Goal: Task Accomplishment & Management: Manage account settings

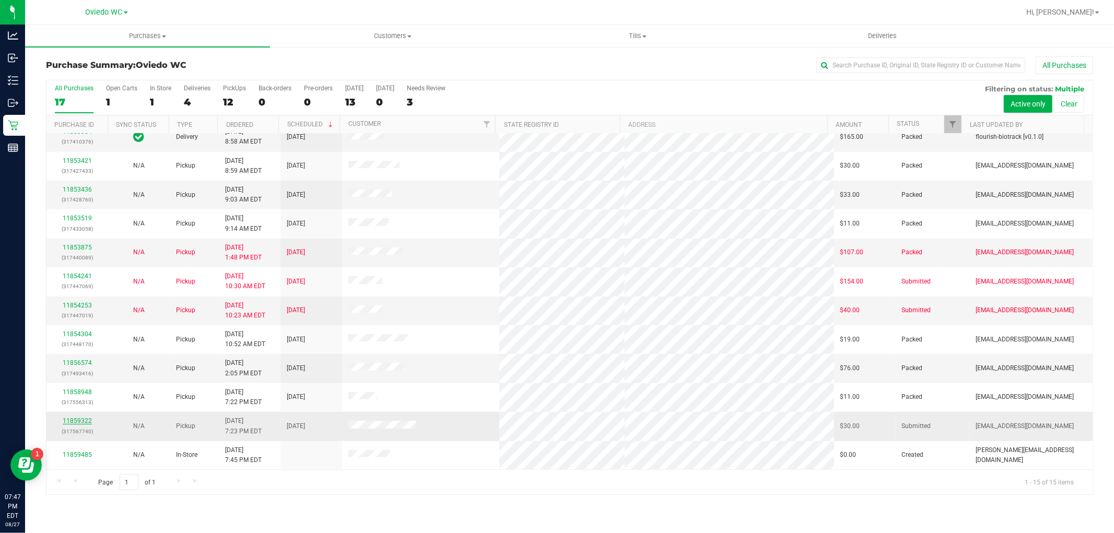
click at [75, 423] on link "11859322" at bounding box center [77, 420] width 29 height 7
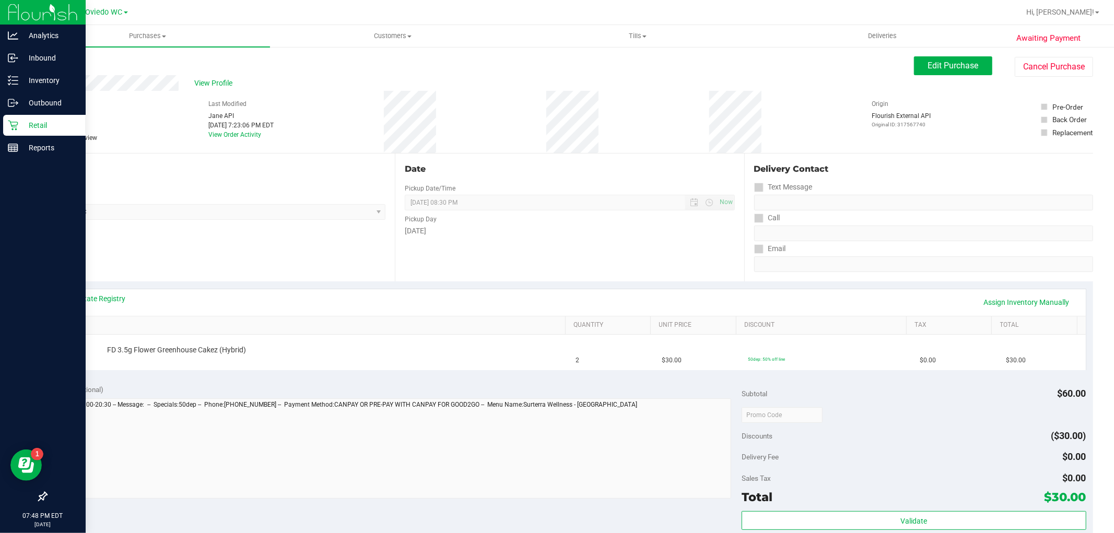
click at [32, 122] on p "Retail" at bounding box center [49, 125] width 63 height 13
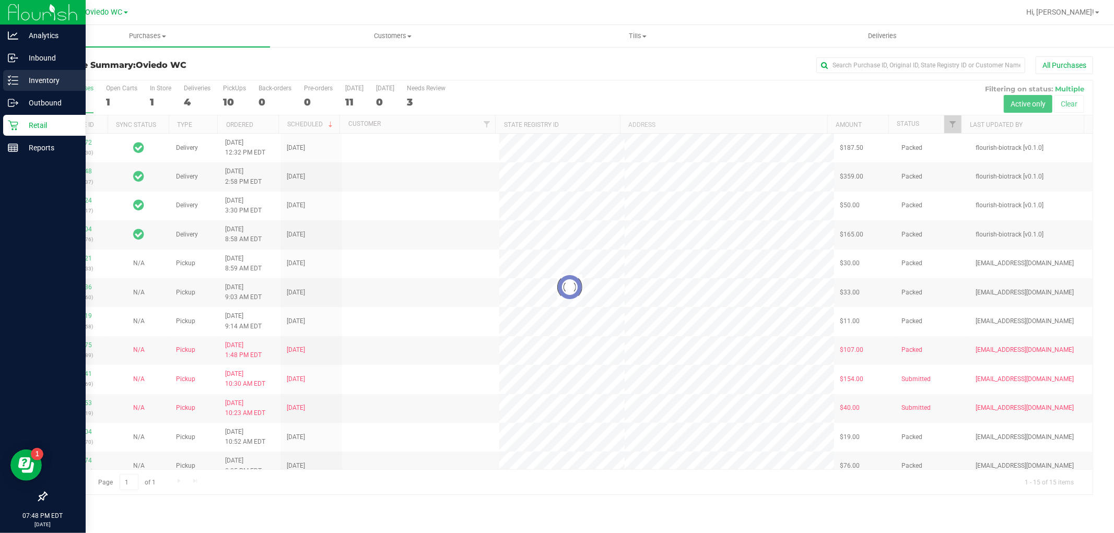
click at [37, 80] on p "Inventory" at bounding box center [49, 80] width 63 height 13
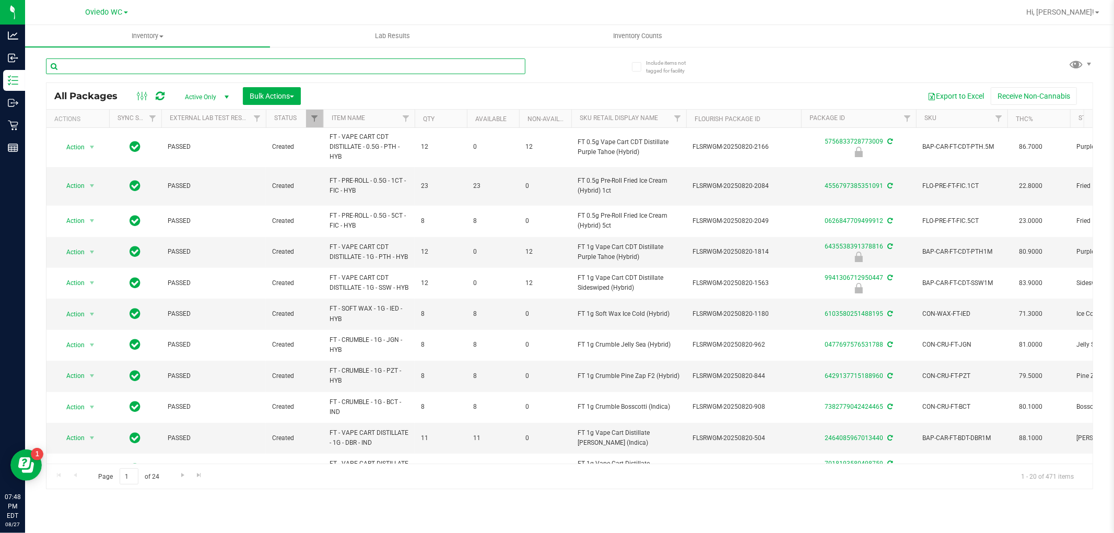
click at [142, 64] on input "text" at bounding box center [285, 66] width 479 height 16
type input "ground"
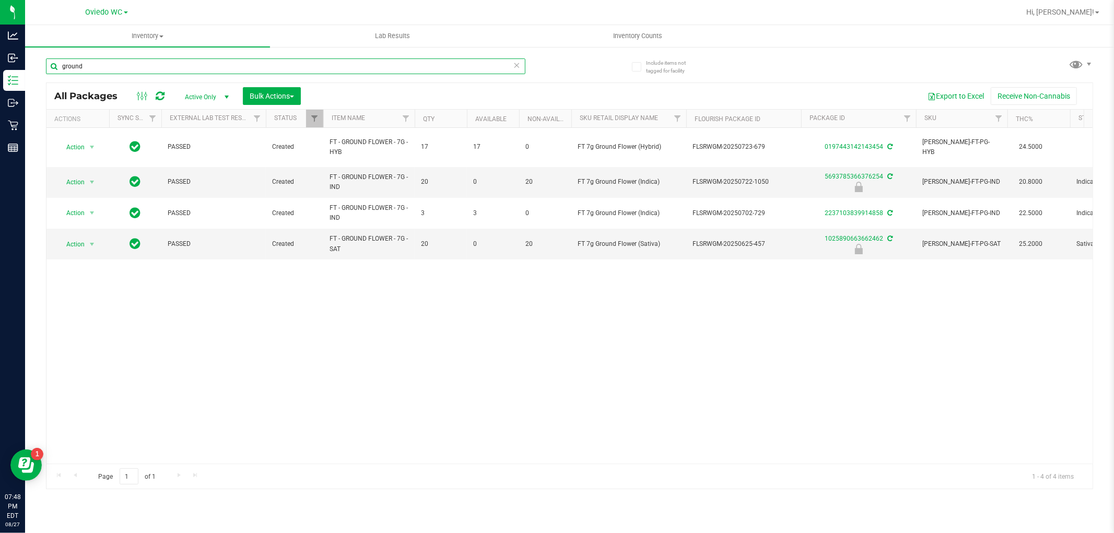
drag, startPoint x: 112, startPoint y: 63, endPoint x: 39, endPoint y: 63, distance: 73.1
click at [39, 63] on div "Include items not tagged for facility ground All Packages Active Only Active On…" at bounding box center [569, 205] width 1089 height 319
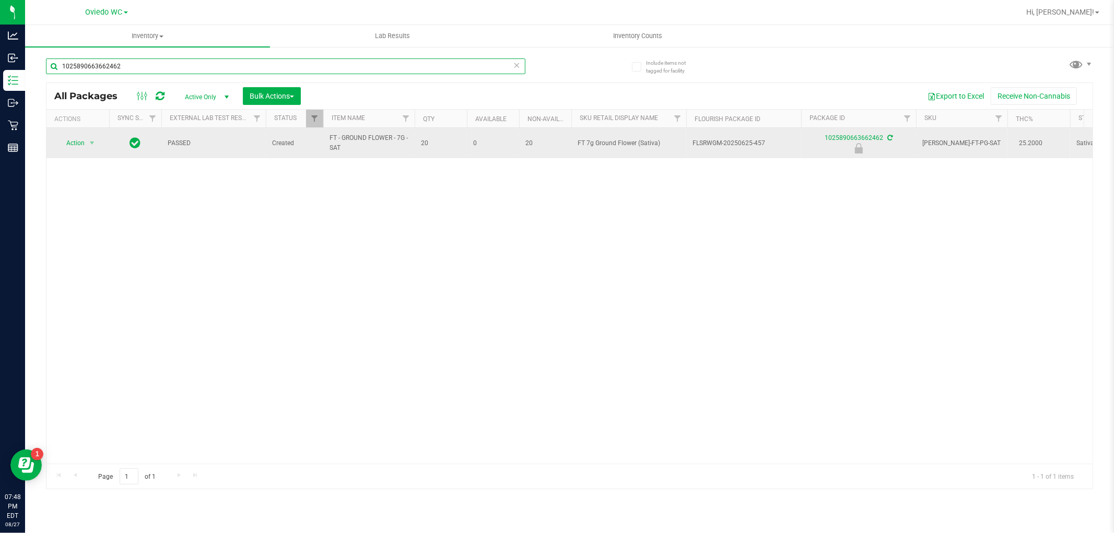
type input "1025890663662462"
drag, startPoint x: 357, startPoint y: 150, endPoint x: 315, endPoint y: 139, distance: 43.2
copy tr "FT - GROUND FLOWER - 7G - SAT"
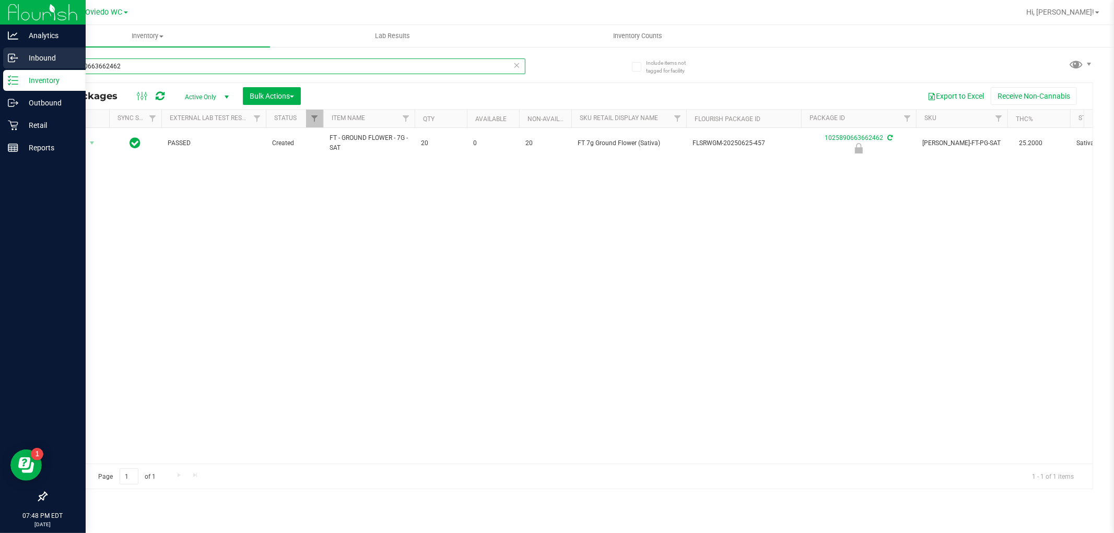
drag, startPoint x: 178, startPoint y: 71, endPoint x: 0, endPoint y: 65, distance: 178.2
click at [0, 65] on div "Analytics Inbound Inventory Outbound Retail Reports 07:48 PM EDT [DATE] 08/27 […" at bounding box center [557, 266] width 1114 height 533
paste input "FT - GROUND FLOWER - 7G - SAT"
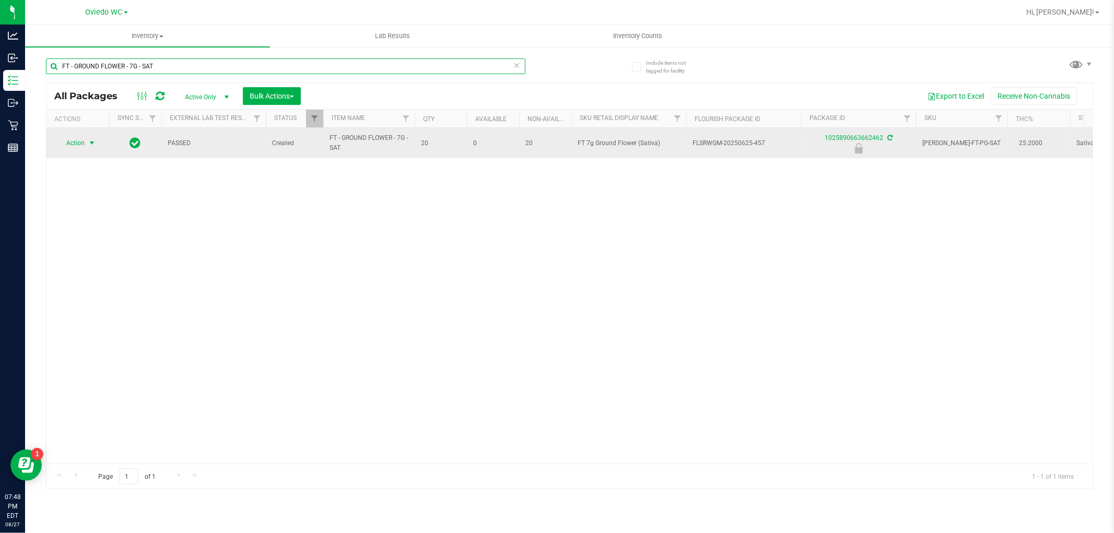
type input "FT - GROUND FLOWER - 7G - SAT"
click at [86, 142] on span "select" at bounding box center [92, 143] width 13 height 15
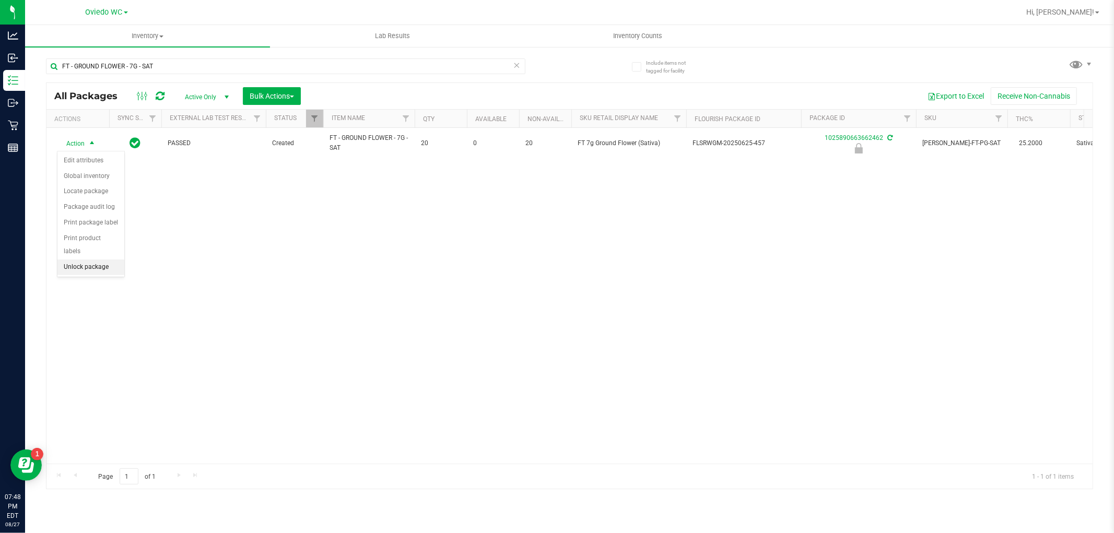
click at [97, 265] on li "Unlock package" at bounding box center [90, 268] width 67 height 16
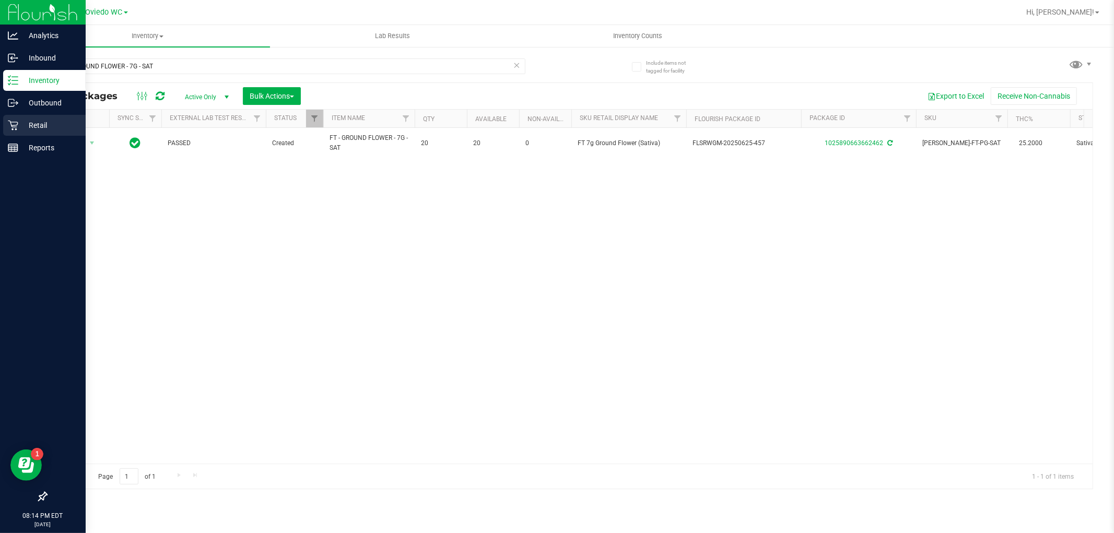
click at [34, 121] on p "Retail" at bounding box center [49, 125] width 63 height 13
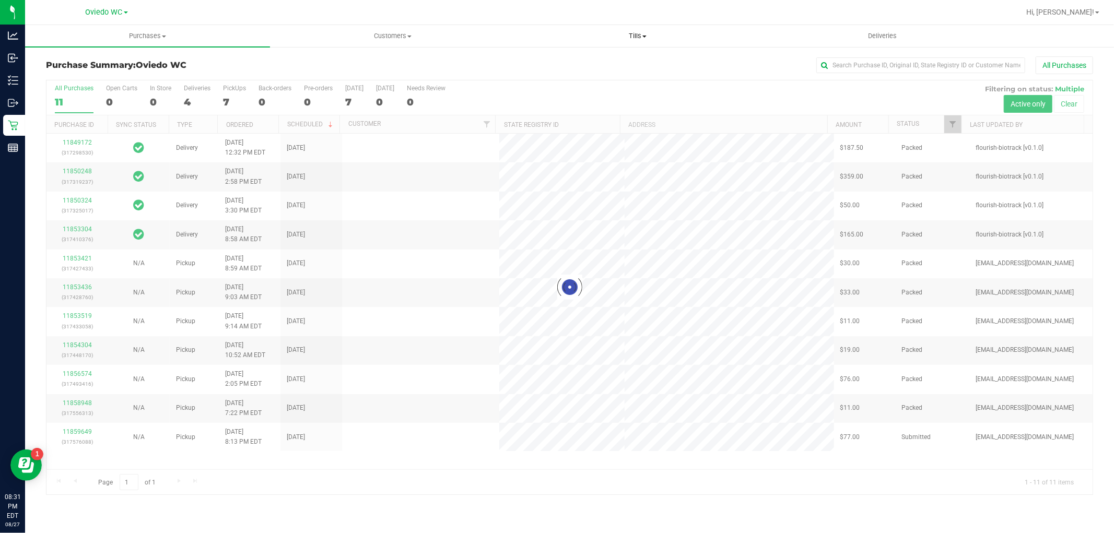
click at [629, 38] on span "Tills" at bounding box center [637, 35] width 244 height 9
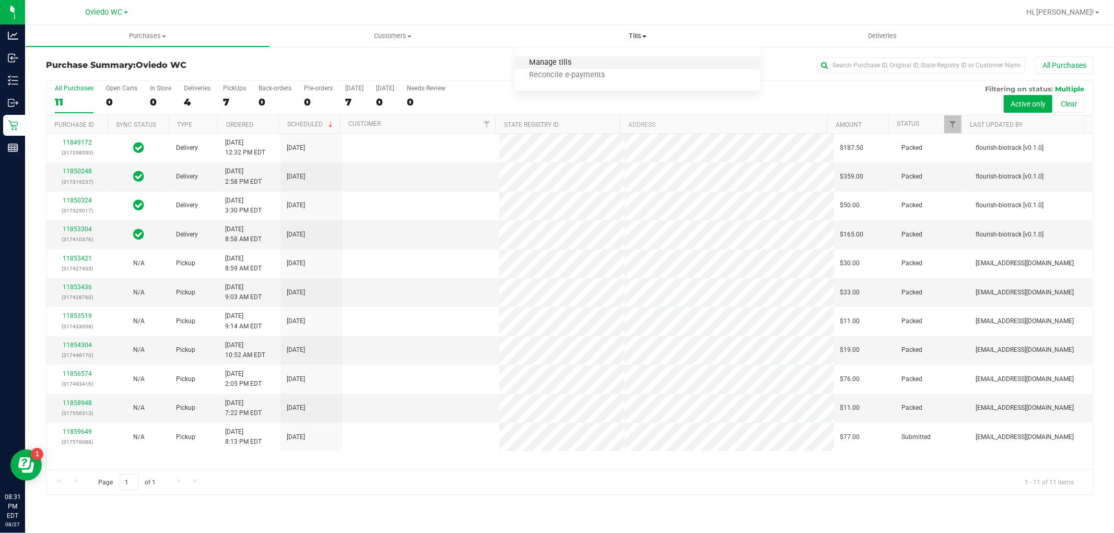
click at [550, 62] on span "Manage tills" at bounding box center [550, 62] width 71 height 9
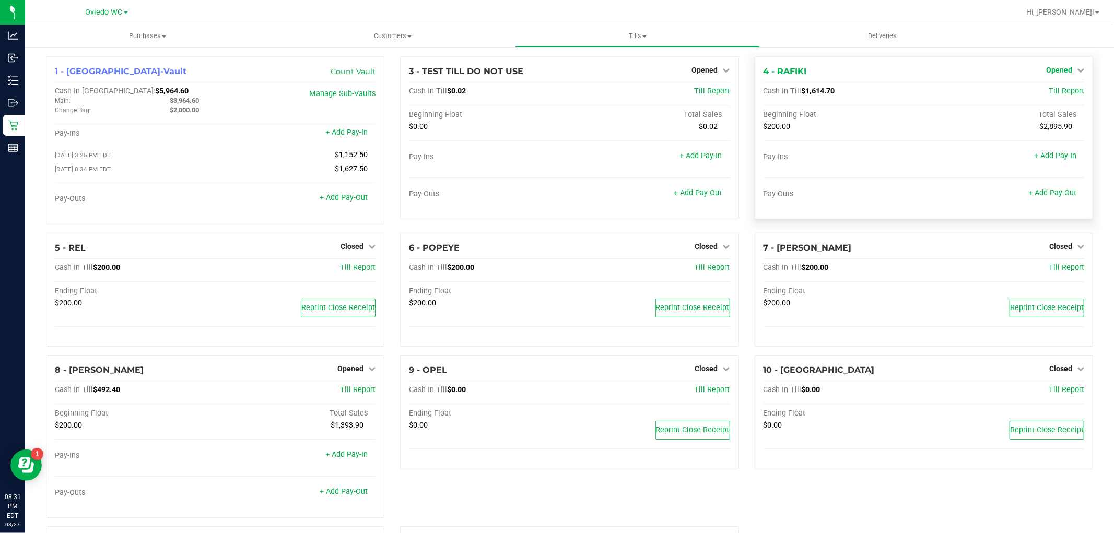
click at [1062, 67] on span "Opened" at bounding box center [1059, 70] width 26 height 8
click at [1049, 95] on link "Close Till" at bounding box center [1060, 92] width 28 height 8
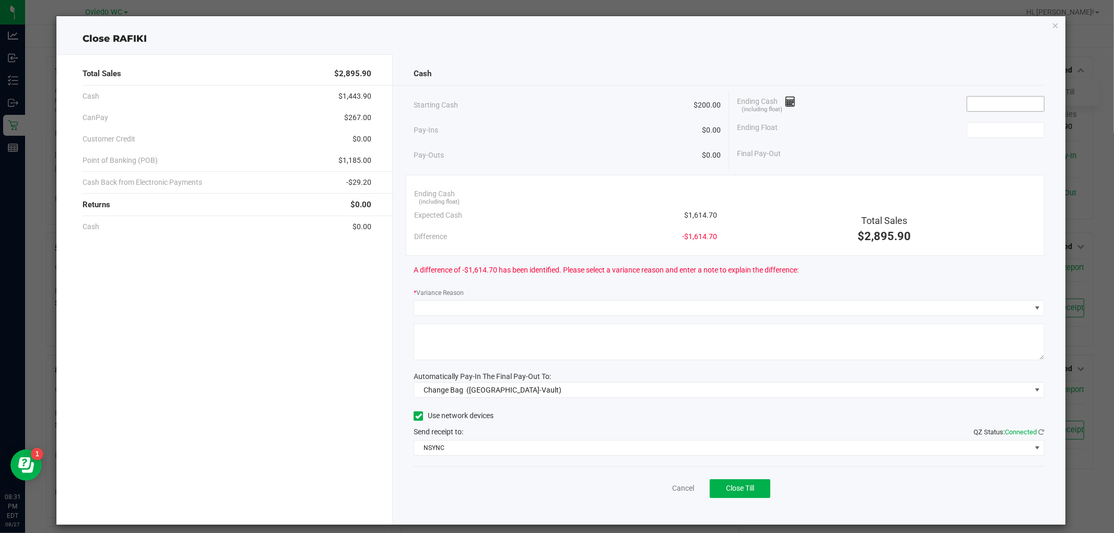
click at [989, 96] on span at bounding box center [1006, 104] width 78 height 16
click at [975, 101] on input at bounding box center [1005, 104] width 77 height 15
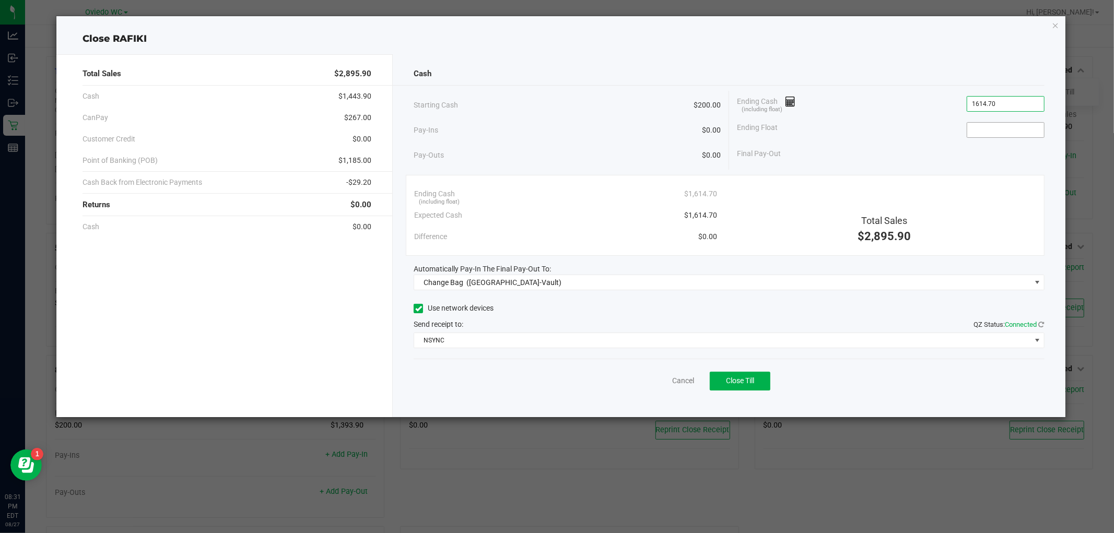
type input "$1,614.70"
click at [1012, 128] on input at bounding box center [1005, 130] width 77 height 15
type input "$200.00"
click at [885, 147] on div "Final Pay-Out $1,414.70" at bounding box center [891, 153] width 308 height 21
click at [489, 280] on span "([GEOGRAPHIC_DATA]-Vault)" at bounding box center [513, 282] width 95 height 8
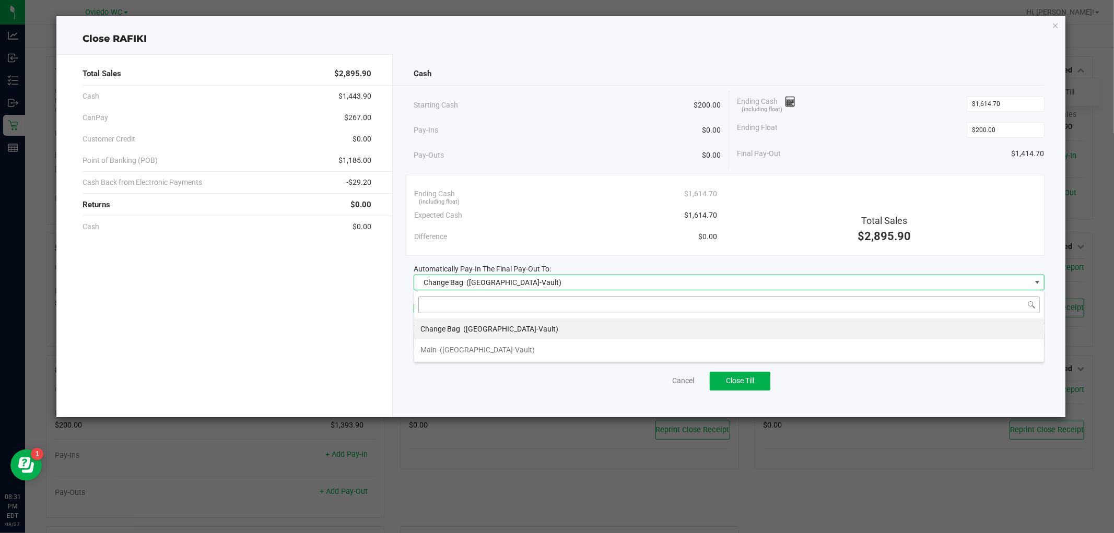
scroll to position [16, 630]
click at [469, 346] on span "([GEOGRAPHIC_DATA]-Vault)" at bounding box center [487, 350] width 95 height 8
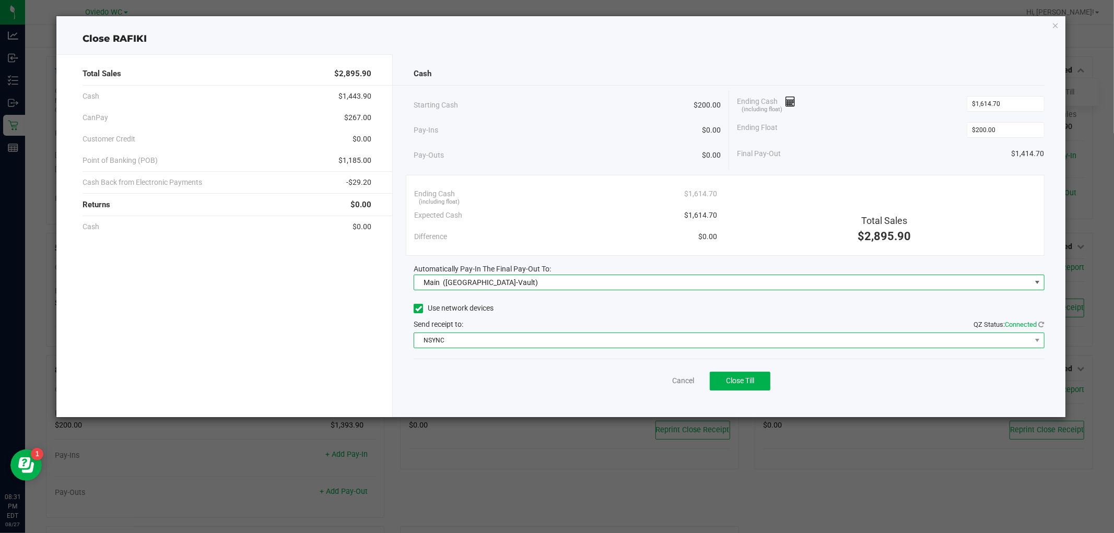
click at [519, 343] on span "NSYNC" at bounding box center [722, 340] width 616 height 15
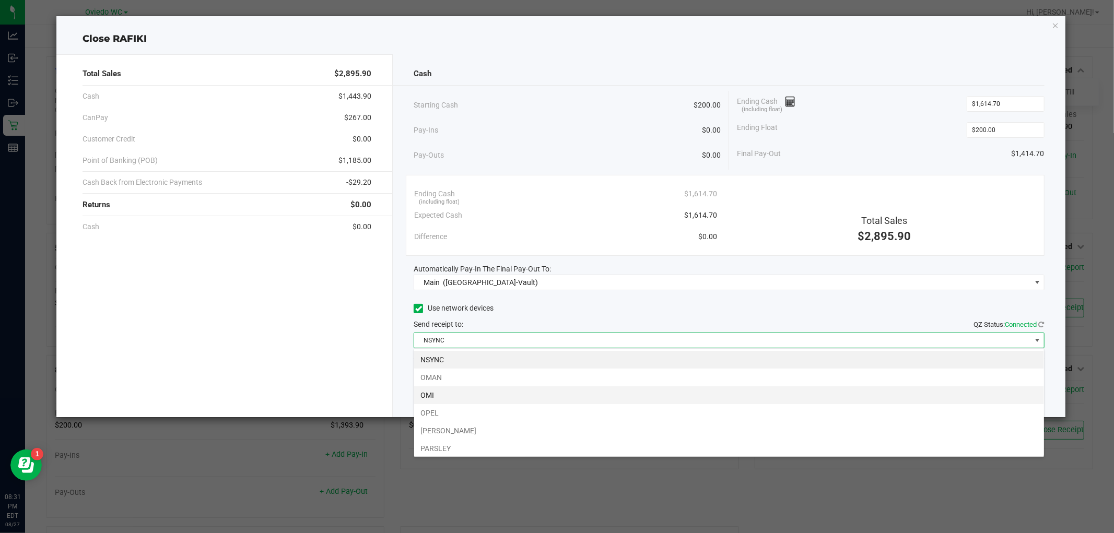
click at [469, 395] on li "OMI" at bounding box center [729, 395] width 630 height 18
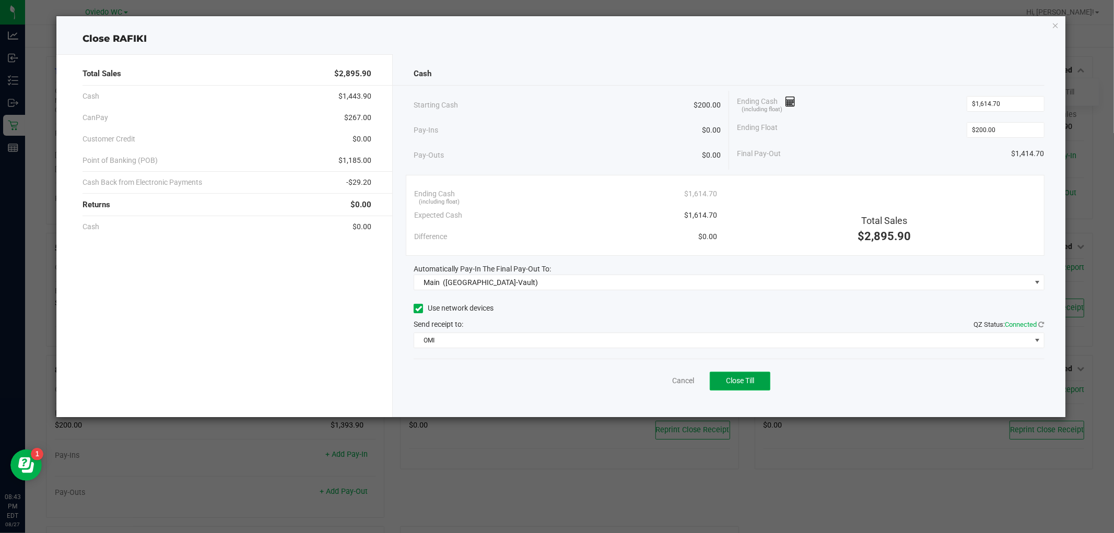
click at [735, 383] on span "Close Till" at bounding box center [740, 381] width 28 height 8
click at [1057, 22] on icon "button" at bounding box center [1055, 25] width 7 height 13
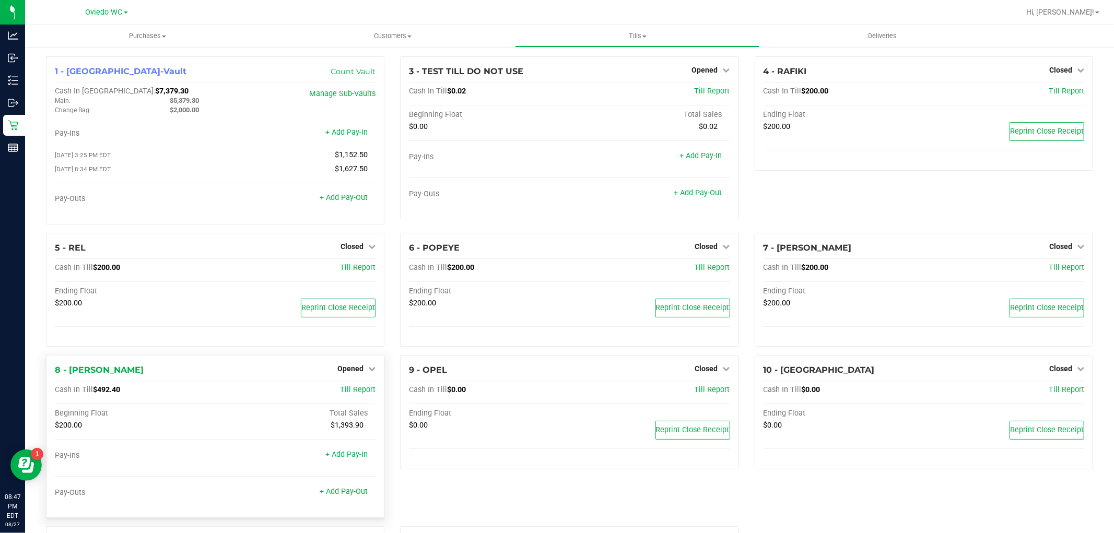
click at [346, 367] on div "Opened" at bounding box center [356, 368] width 38 height 13
click at [356, 372] on span "Opened" at bounding box center [350, 369] width 26 height 8
click at [347, 389] on link "Close Till" at bounding box center [352, 390] width 28 height 8
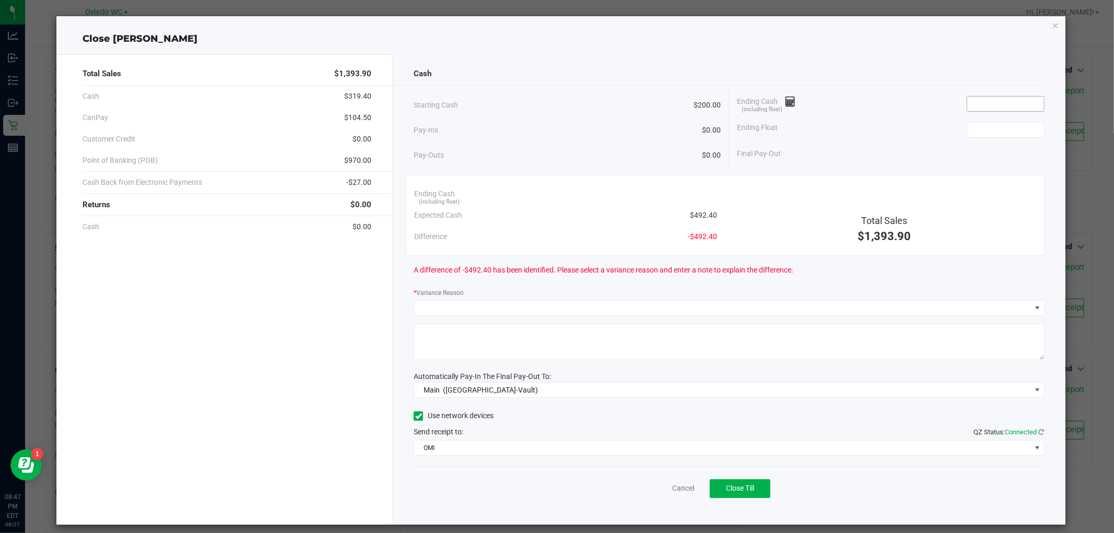
click at [983, 101] on input at bounding box center [1005, 104] width 77 height 15
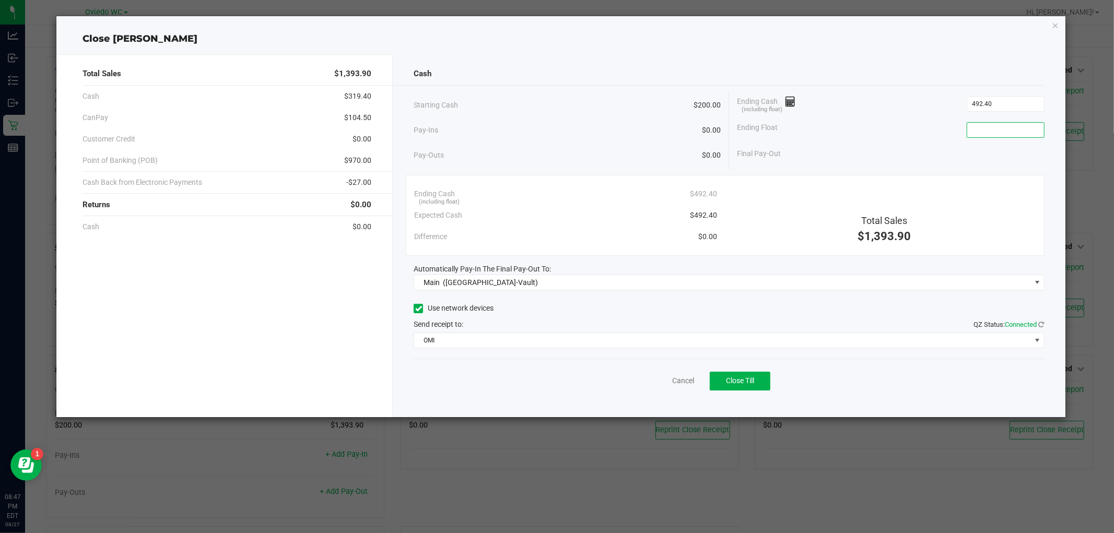
type input "$492.40"
click at [999, 133] on input at bounding box center [1005, 130] width 77 height 15
type input "$200.00"
click at [905, 160] on div "Final Pay-Out $292.40" at bounding box center [891, 153] width 308 height 21
click at [589, 395] on div "Cancel Close Till" at bounding box center [729, 379] width 630 height 40
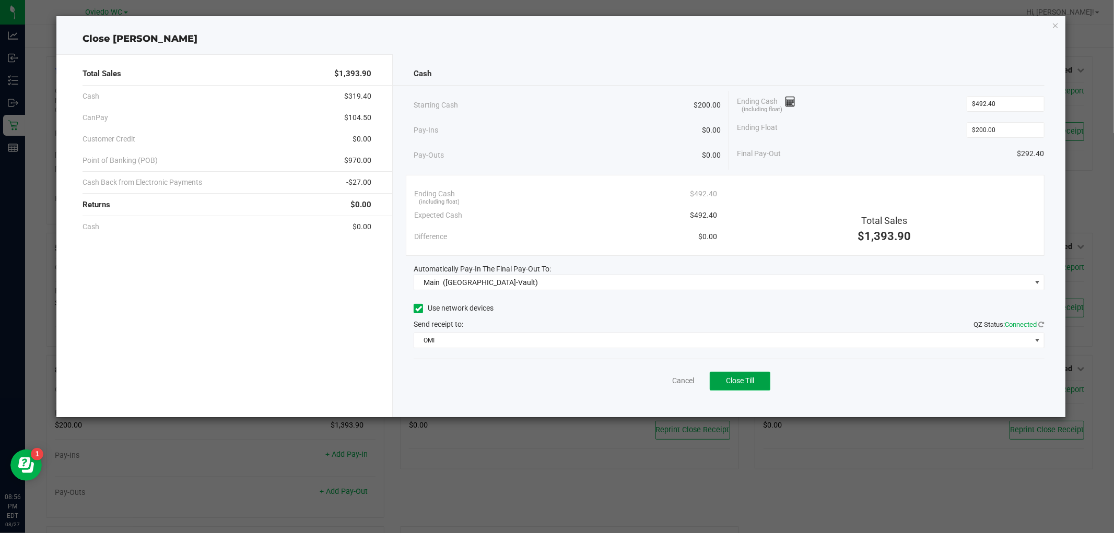
click at [735, 379] on span "Close Till" at bounding box center [740, 381] width 28 height 8
click at [1057, 24] on icon "button" at bounding box center [1055, 25] width 7 height 13
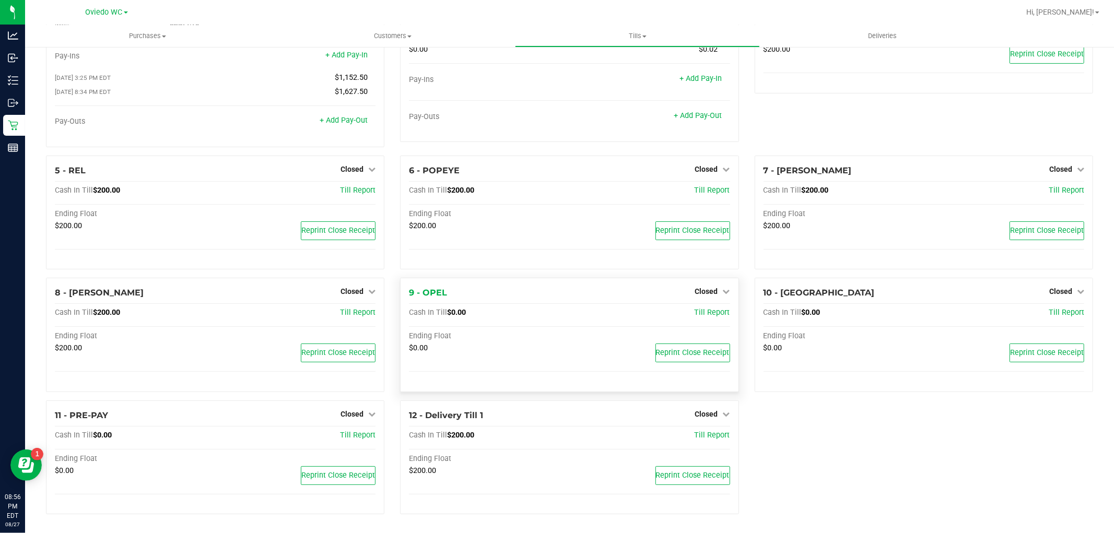
scroll to position [0, 0]
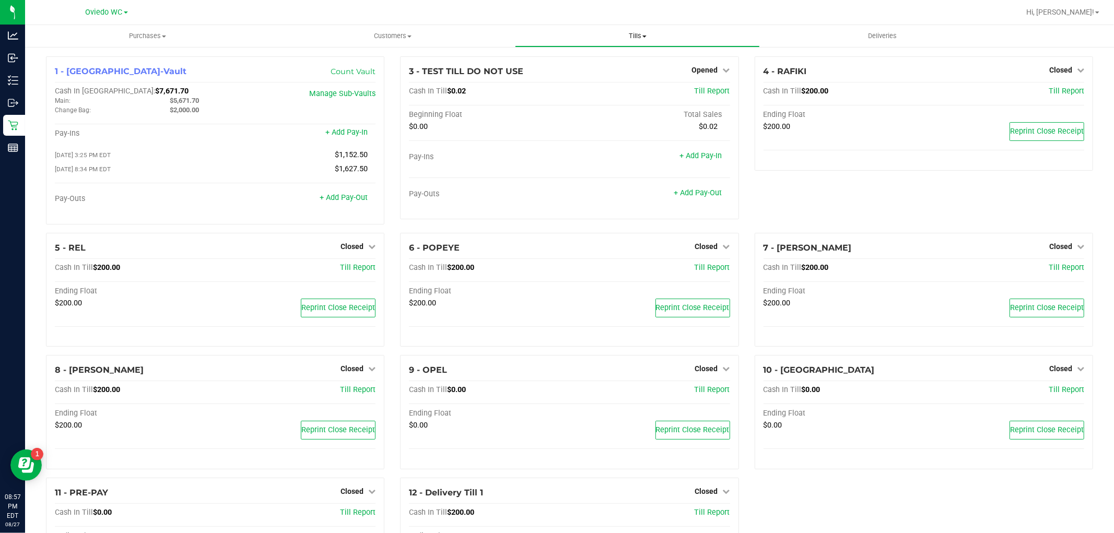
click at [636, 36] on span "Tills" at bounding box center [637, 35] width 244 height 9
click at [596, 74] on span "Reconcile e-payments" at bounding box center [567, 75] width 104 height 9
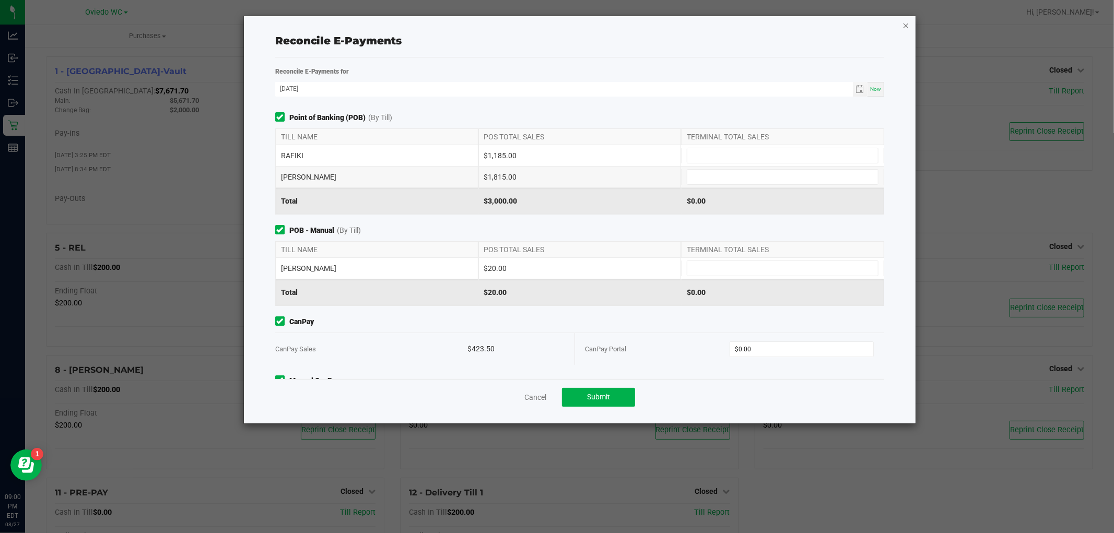
click at [909, 27] on icon "button" at bounding box center [905, 25] width 7 height 13
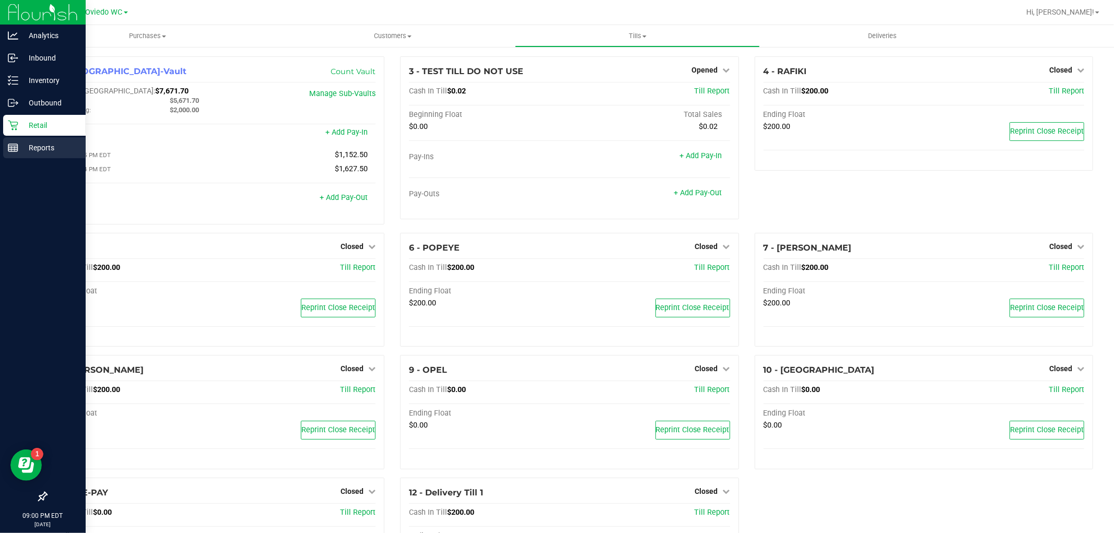
click at [29, 145] on p "Reports" at bounding box center [49, 148] width 63 height 13
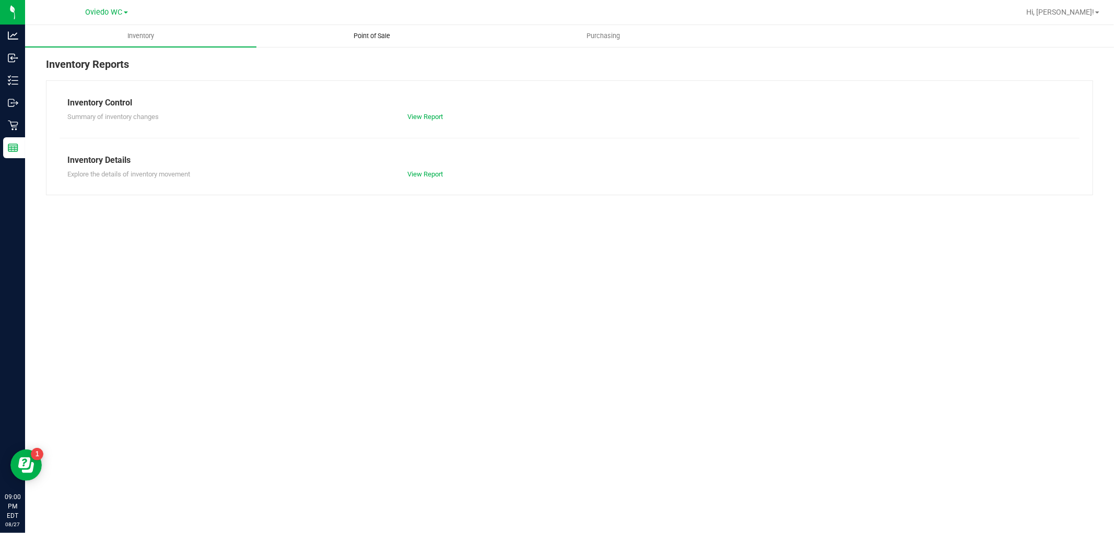
click at [373, 35] on span "Point of Sale" at bounding box center [372, 35] width 65 height 9
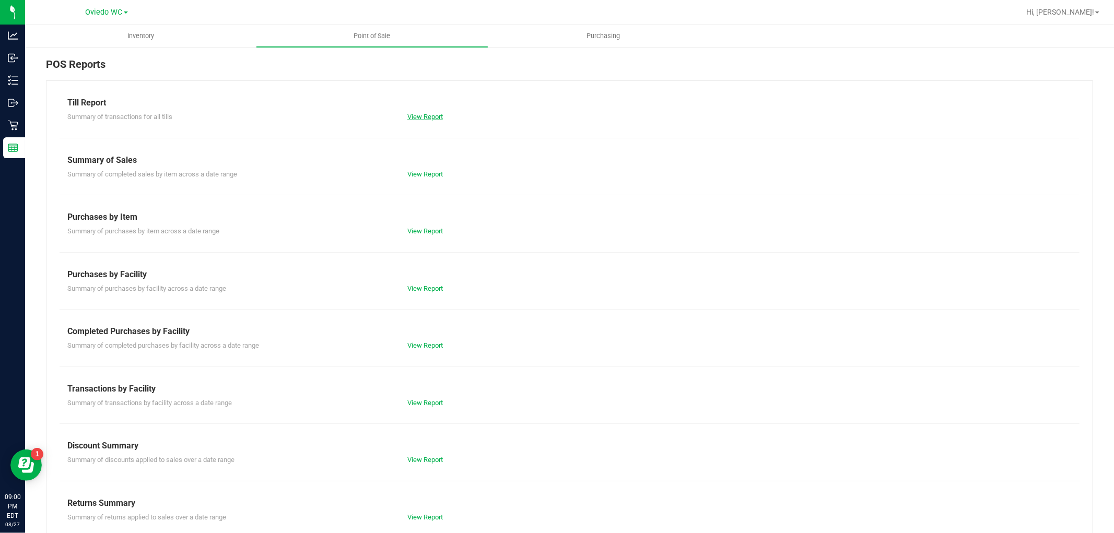
click at [411, 113] on link "View Report" at bounding box center [425, 117] width 36 height 8
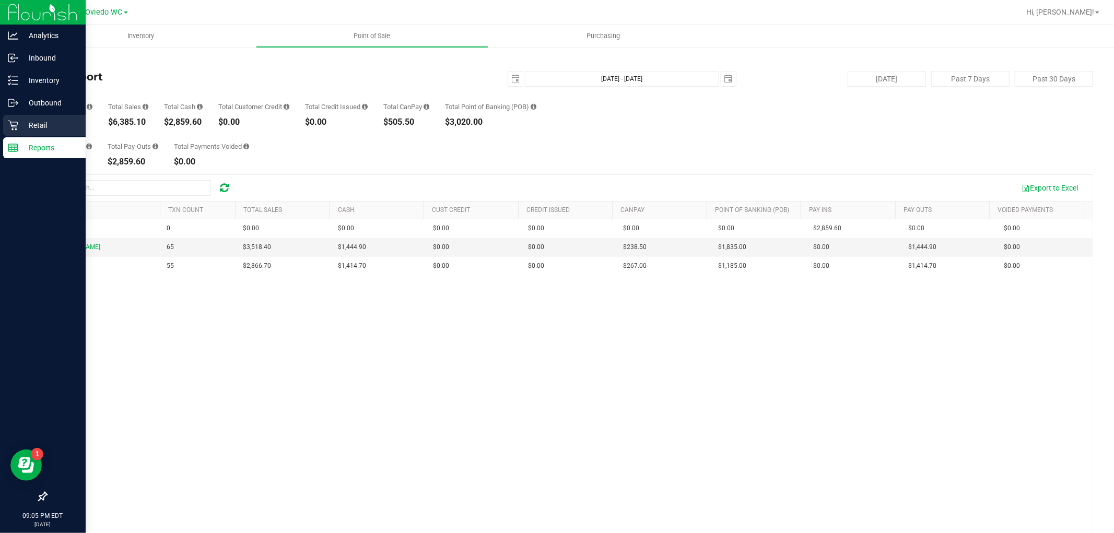
click at [21, 121] on p "Retail" at bounding box center [49, 125] width 63 height 13
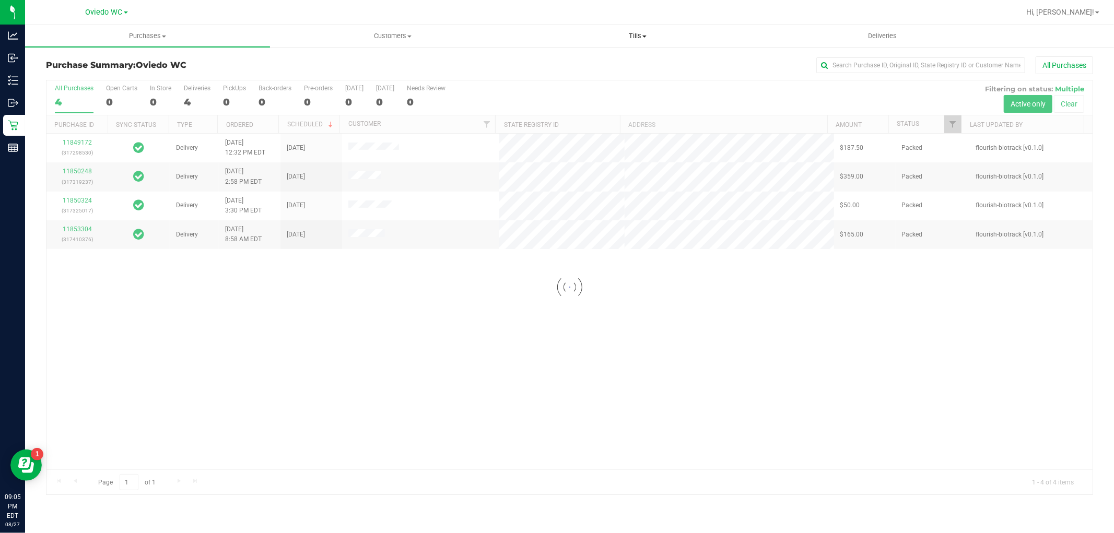
click at [644, 36] on span at bounding box center [644, 37] width 4 height 2
click at [580, 81] on li "Reconcile e-payments" at bounding box center [637, 75] width 245 height 13
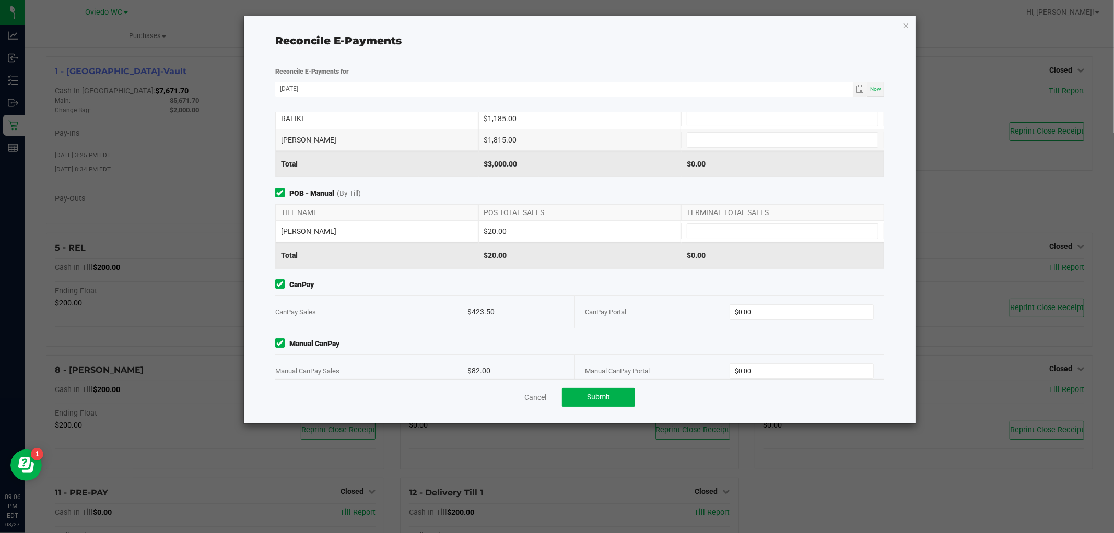
scroll to position [55, 0]
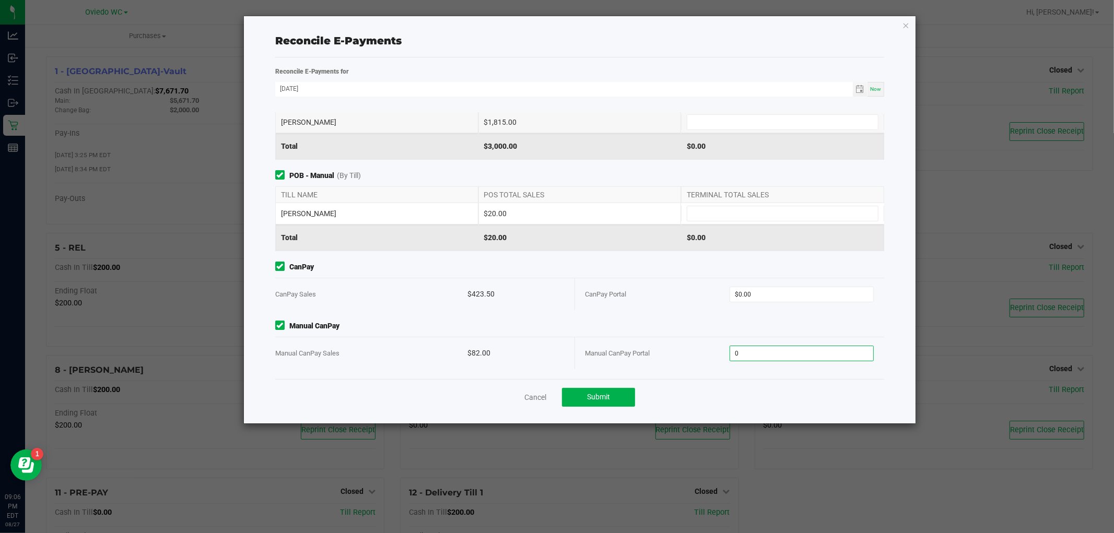
click at [773, 351] on input "0" at bounding box center [801, 353] width 143 height 15
type input "$120.00"
click at [737, 284] on div "CanPay Portal $0.00" at bounding box center [729, 294] width 289 height 32
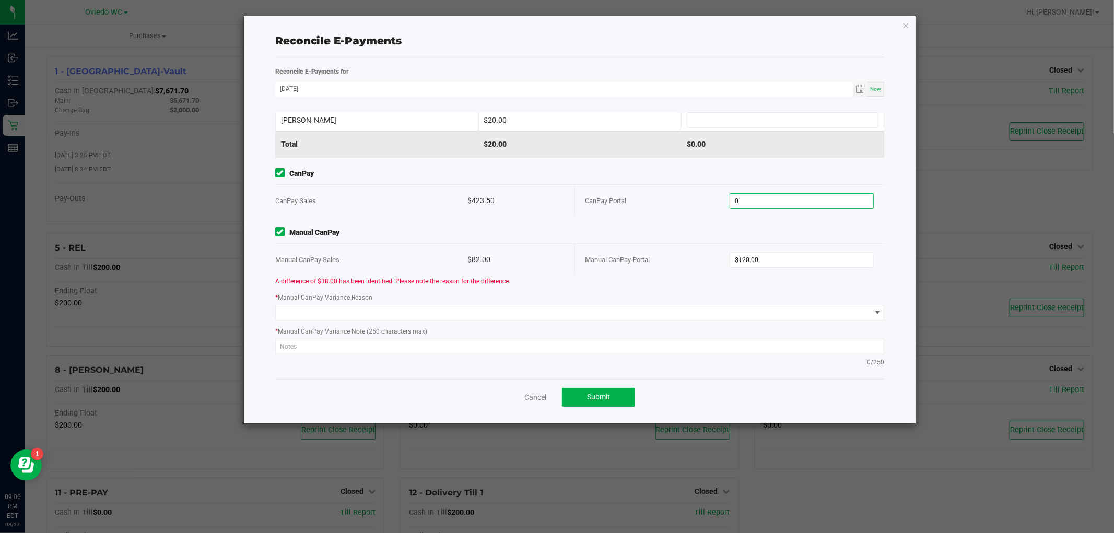
scroll to position [152, 0]
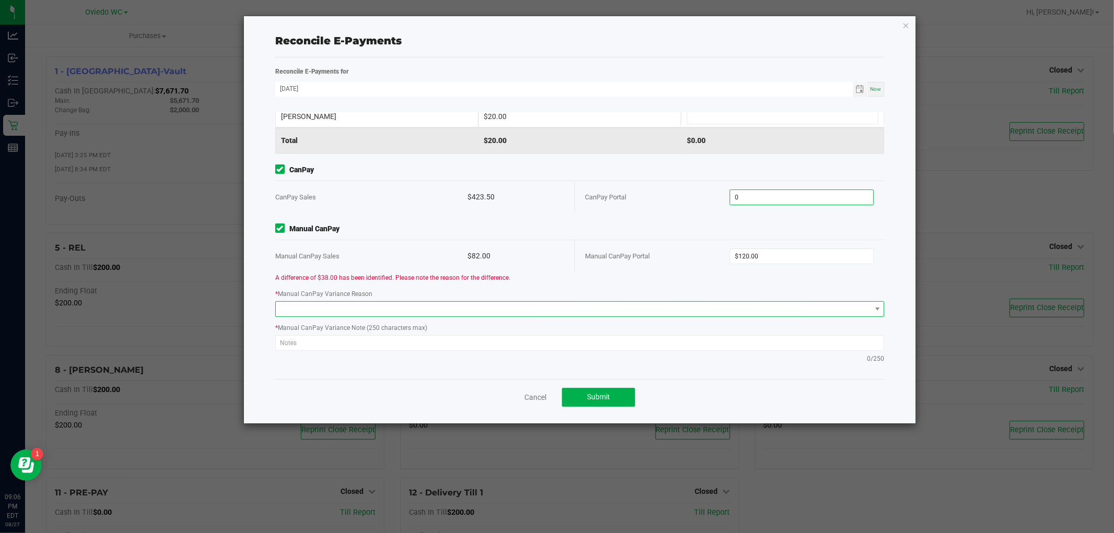
type input "$0.00"
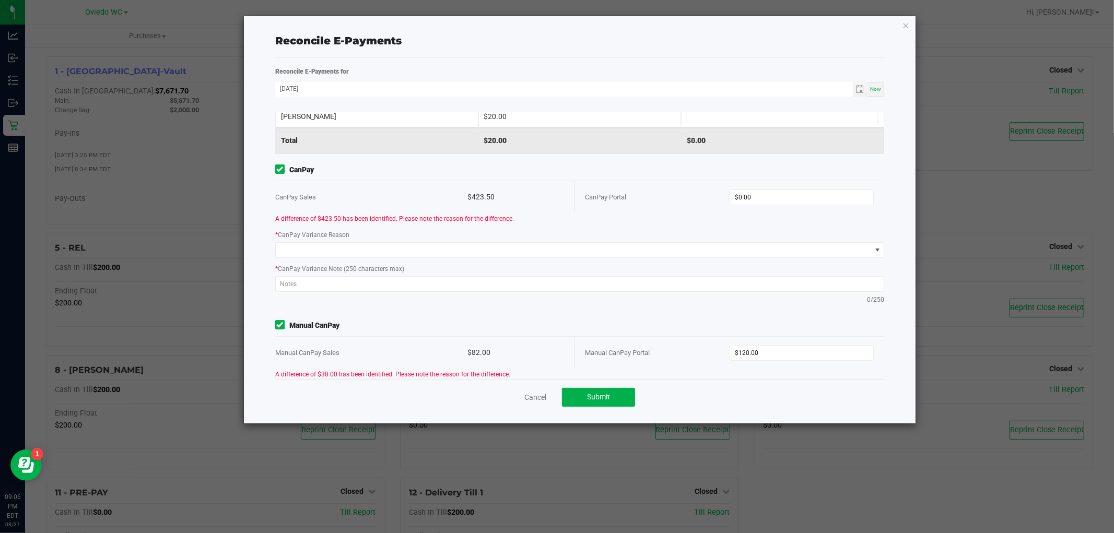
click at [853, 305] on div "Point of Banking (POB) (By Till) TILL NAME POS TOTAL SALES TERMINAL TOTAL SALES…" at bounding box center [579, 245] width 625 height 267
click at [808, 252] on span at bounding box center [573, 250] width 595 height 15
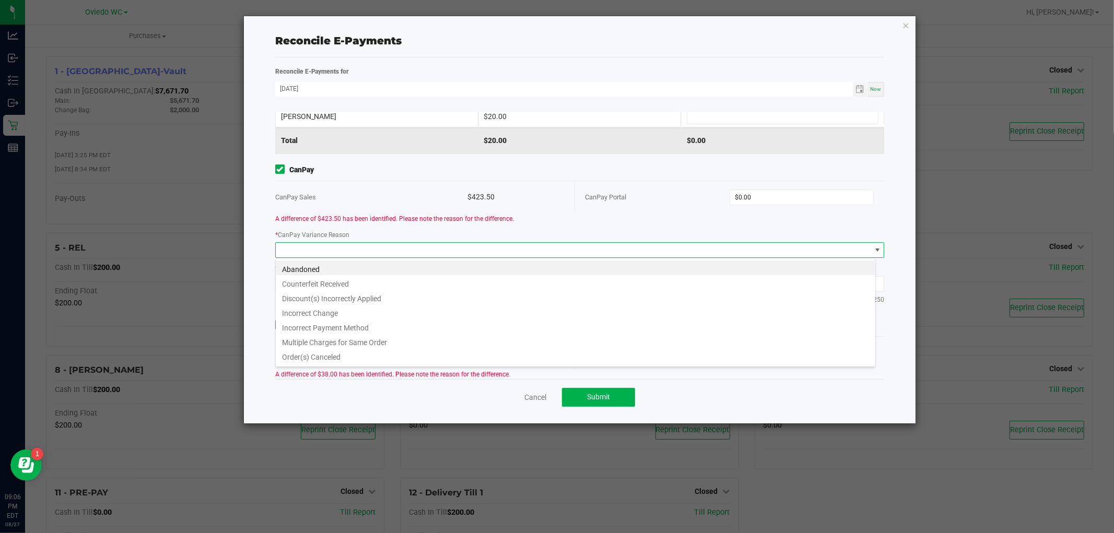
scroll to position [16, 601]
click at [530, 219] on div "A difference of $423.50 has been identified. Please note the reason for the dif…" at bounding box center [579, 218] width 625 height 11
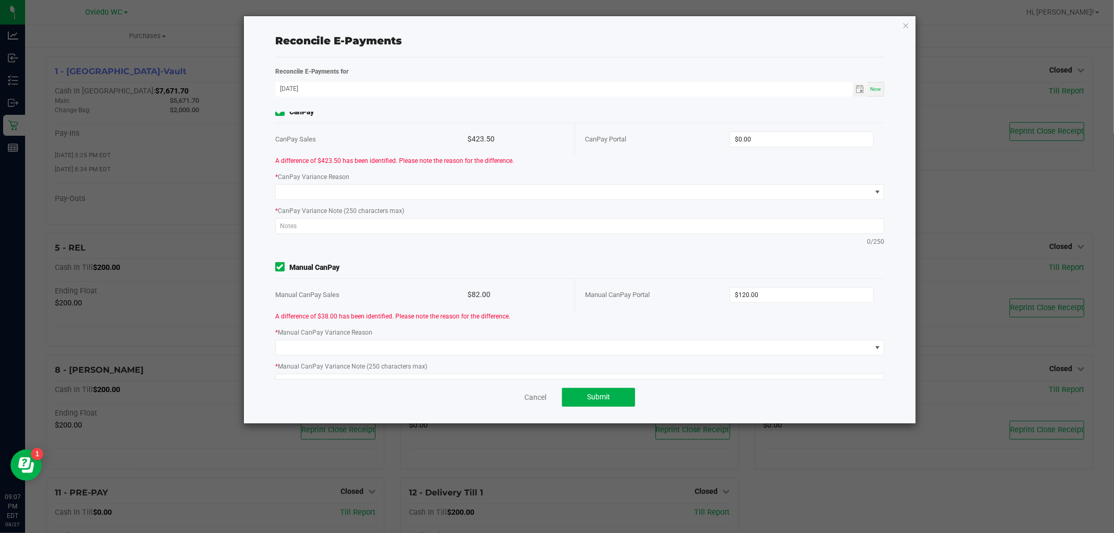
scroll to position [249, 0]
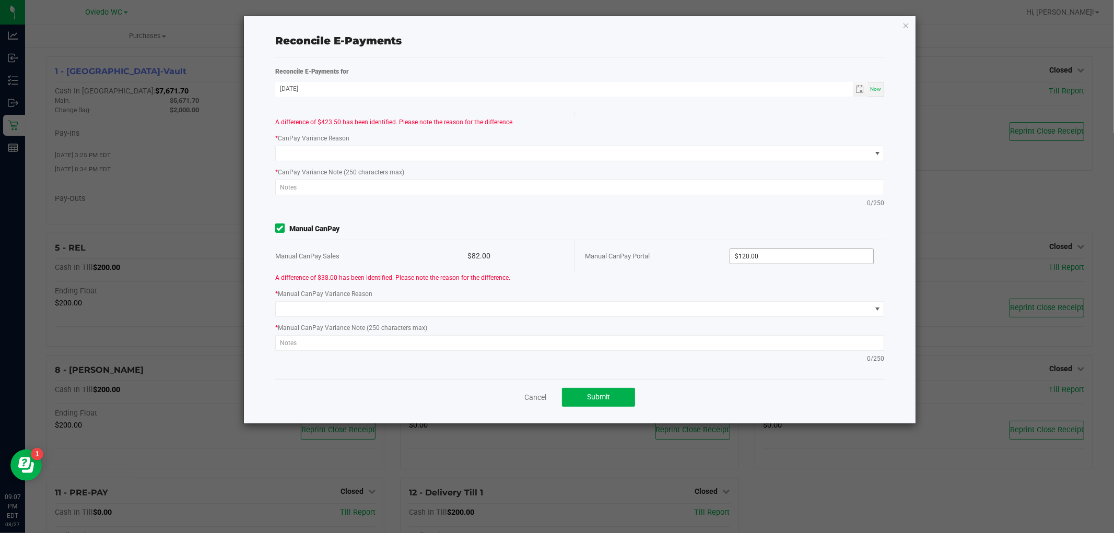
type input "120"
click at [783, 257] on input "120" at bounding box center [801, 256] width 143 height 15
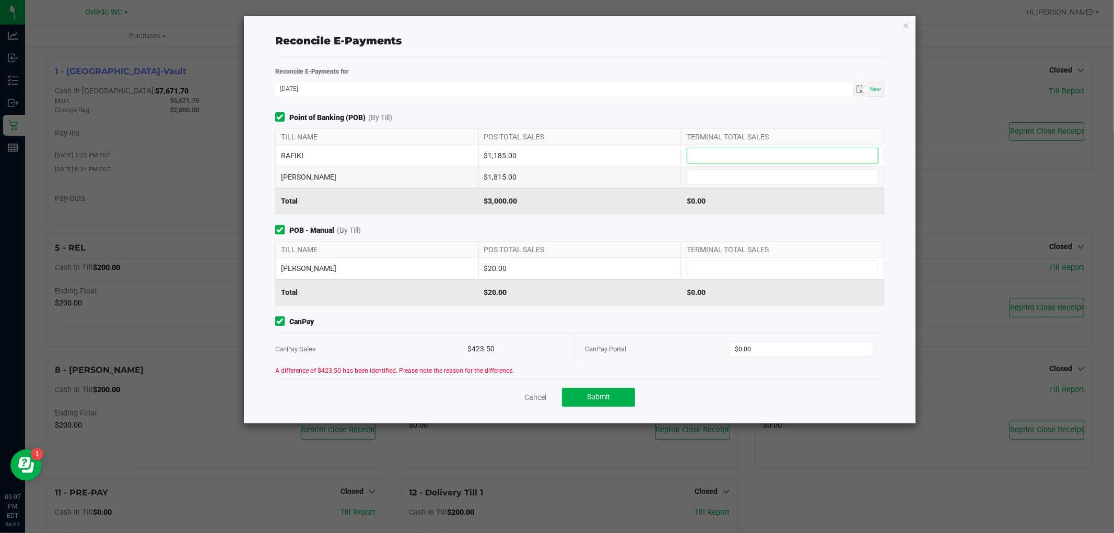
click at [723, 156] on input at bounding box center [782, 155] width 191 height 15
click at [734, 178] on input at bounding box center [782, 177] width 191 height 15
type input "$1,815.00"
click at [717, 268] on input at bounding box center [782, 268] width 191 height 15
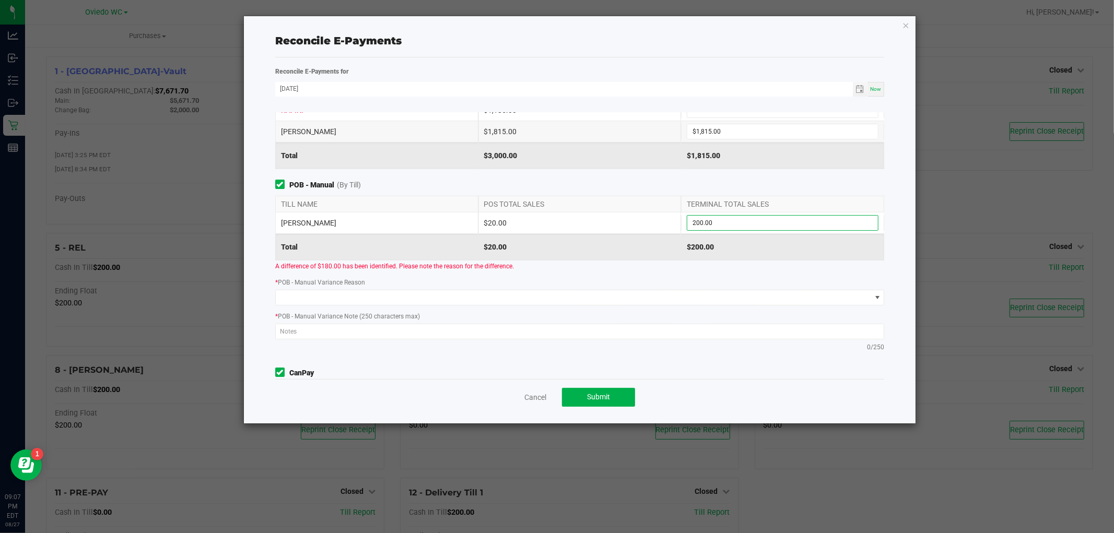
scroll to position [116, 0]
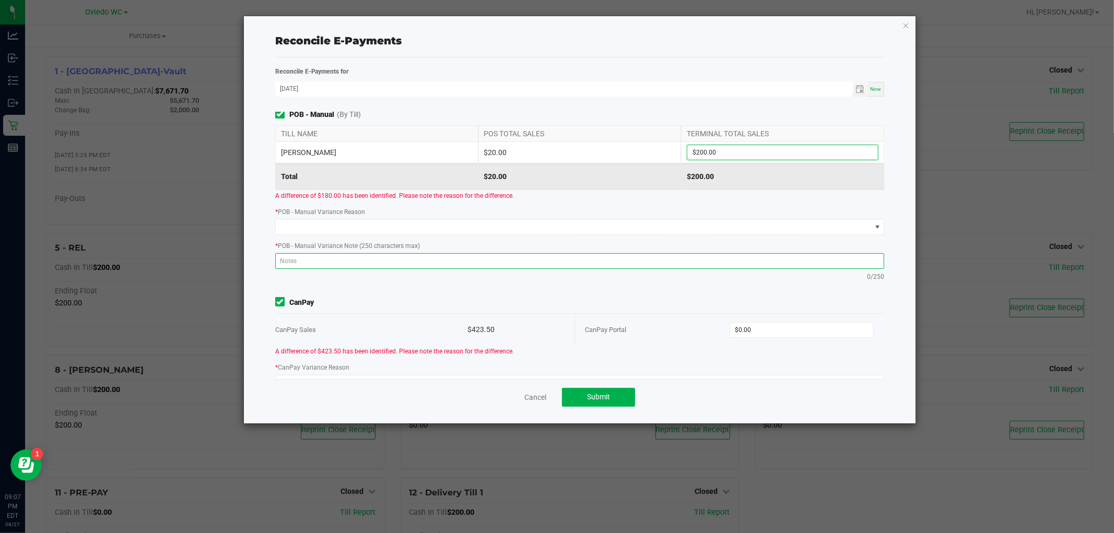
click at [625, 262] on textarea at bounding box center [580, 261] width 610 height 16
type input "200"
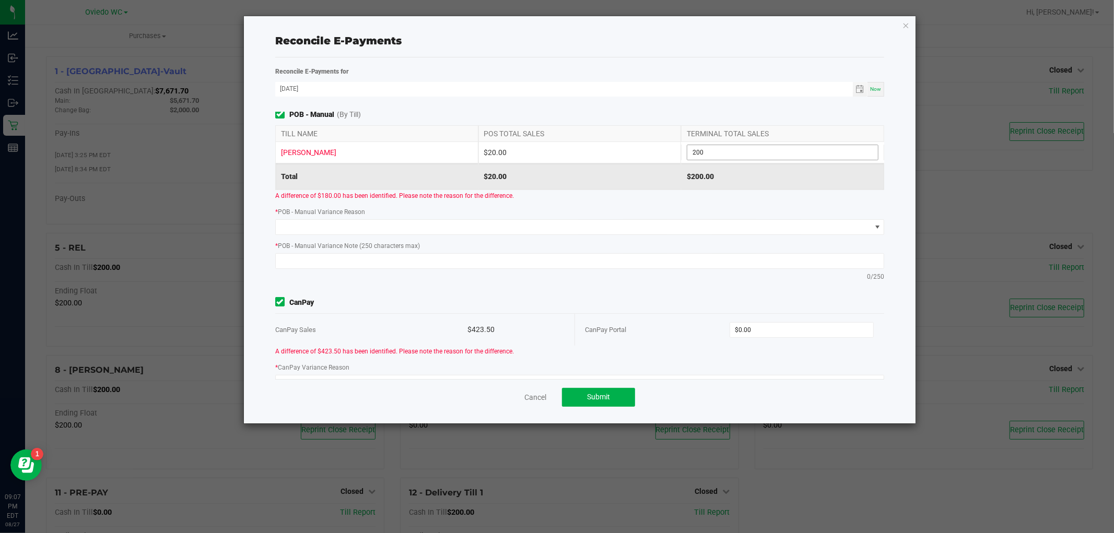
click at [726, 146] on input "200" at bounding box center [782, 152] width 191 height 15
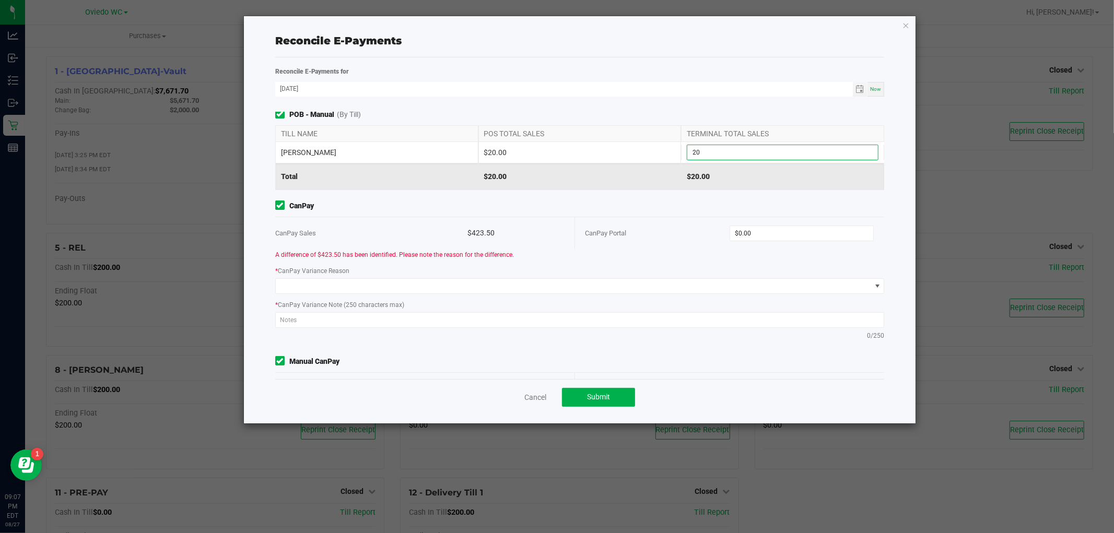
type input "$20.00"
click at [582, 184] on div "$20.00" at bounding box center [579, 176] width 203 height 26
click at [769, 234] on input "0" at bounding box center [801, 233] width 143 height 15
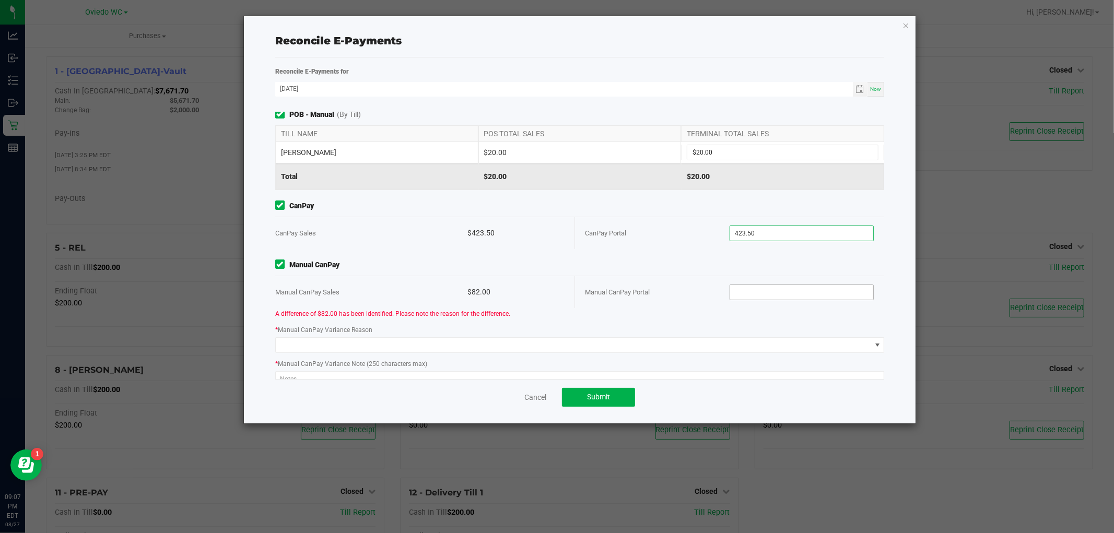
type input "$423.50"
click at [755, 295] on input at bounding box center [801, 292] width 143 height 15
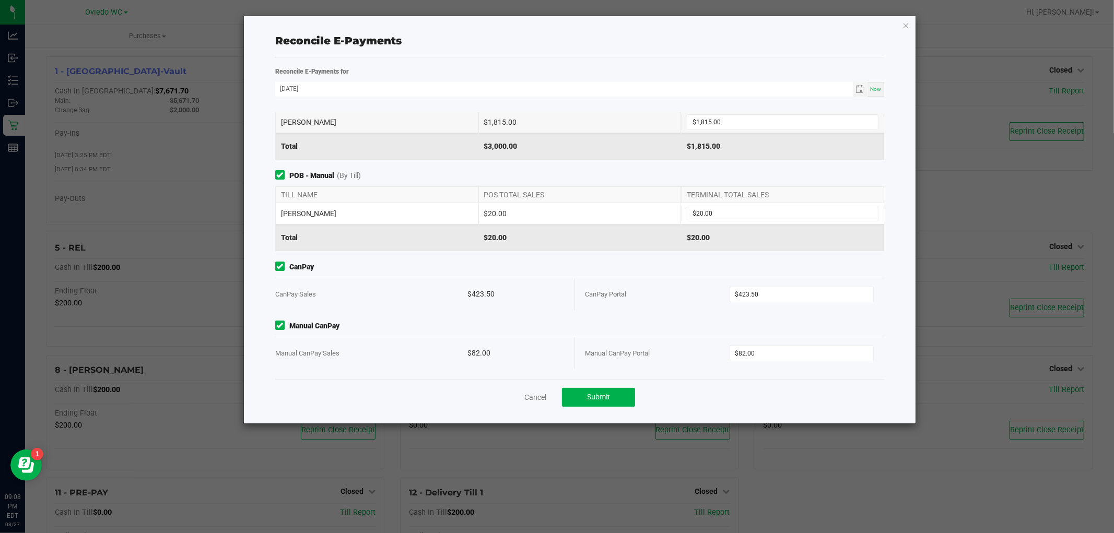
type input "82"
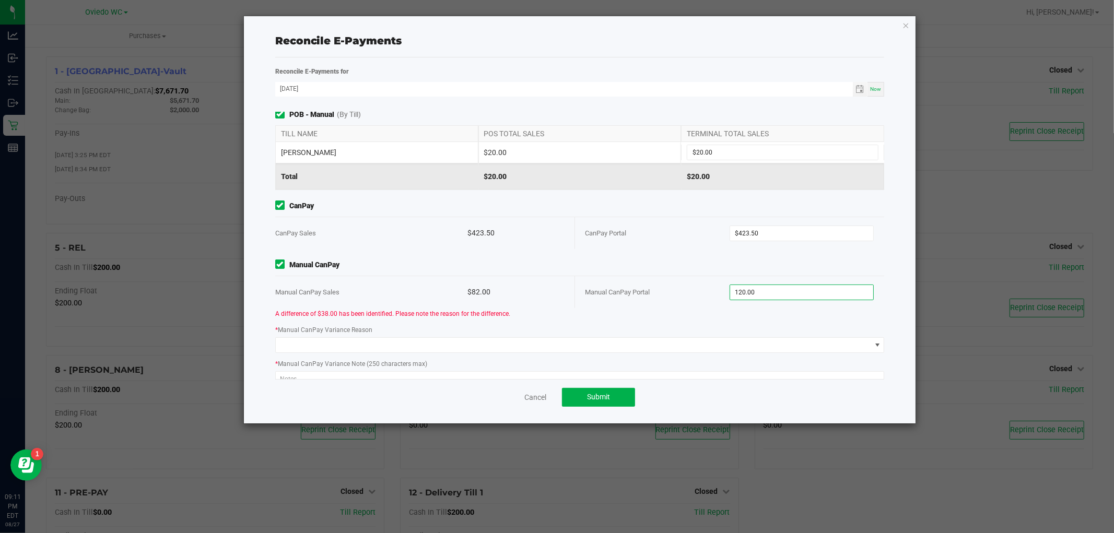
type input "$120.00"
click at [620, 319] on div "A difference of $38.00 has been identified. Please note the reason for the diff…" at bounding box center [579, 356] width 625 height 97
click at [382, 351] on span at bounding box center [573, 345] width 595 height 15
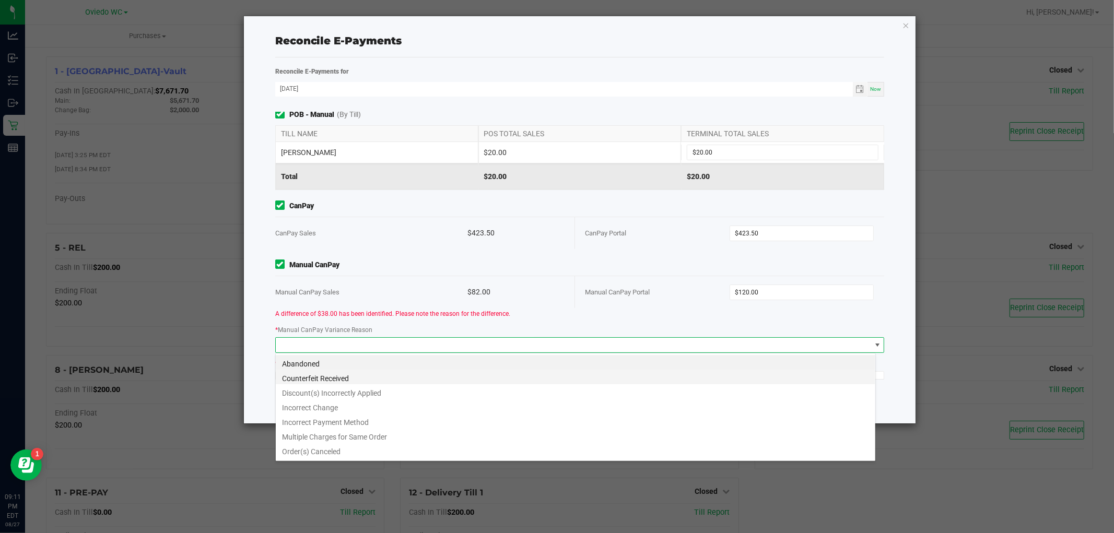
scroll to position [13, 0]
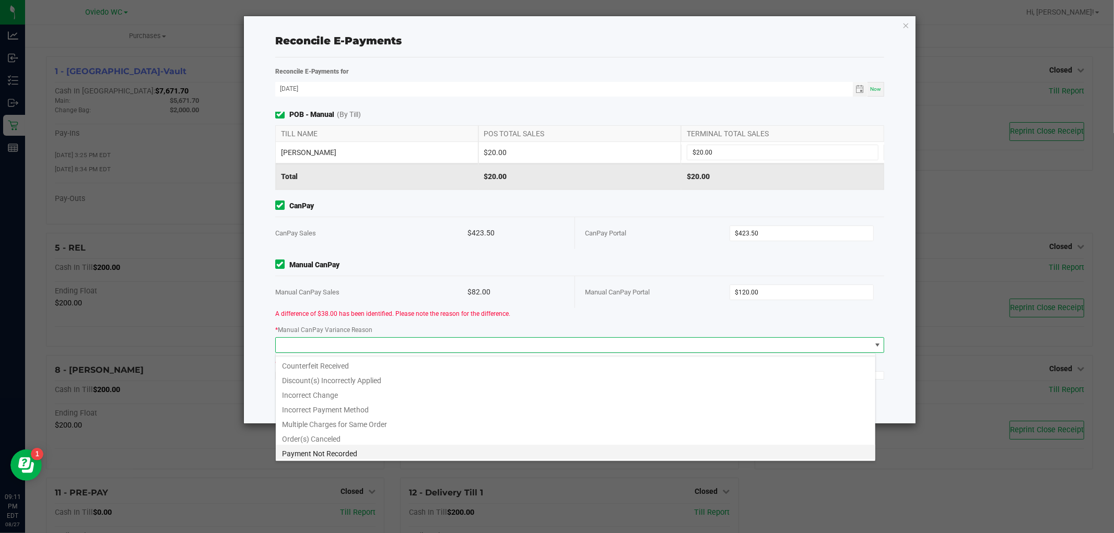
click at [405, 457] on li "Payment Not Recorded" at bounding box center [576, 452] width 600 height 15
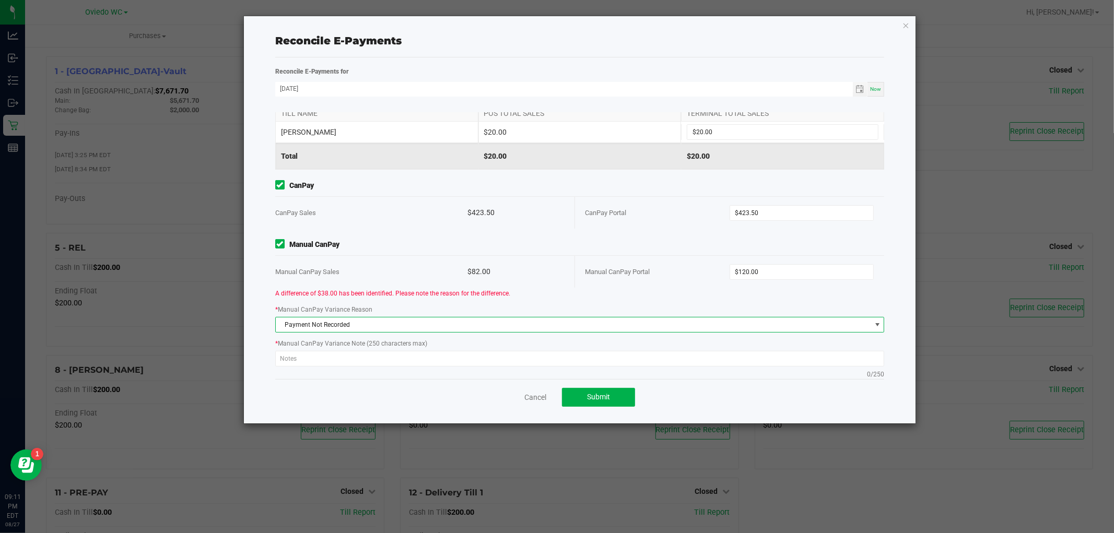
scroll to position [152, 0]
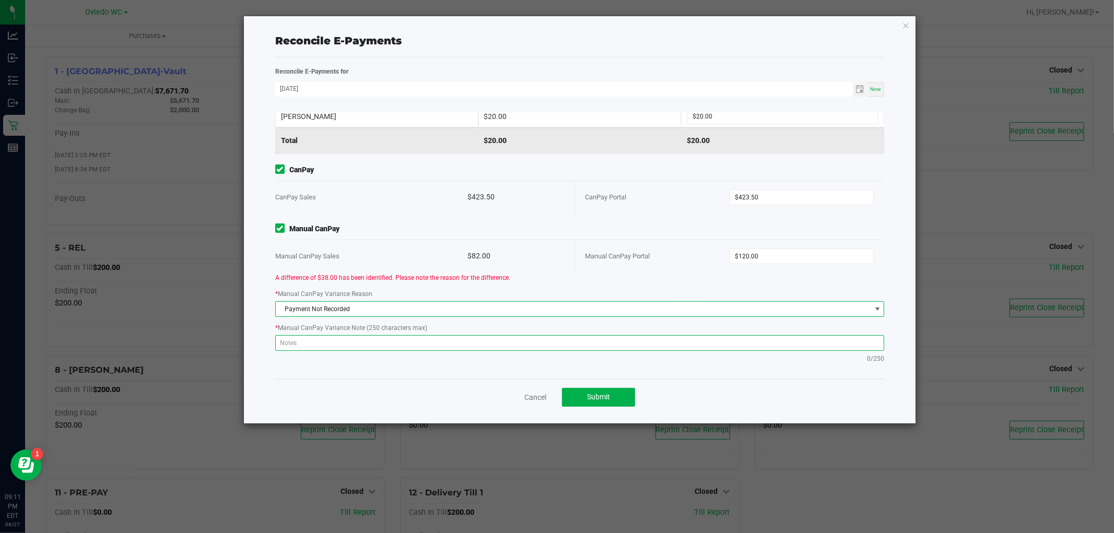
click at [349, 338] on textarea at bounding box center [580, 343] width 610 height 16
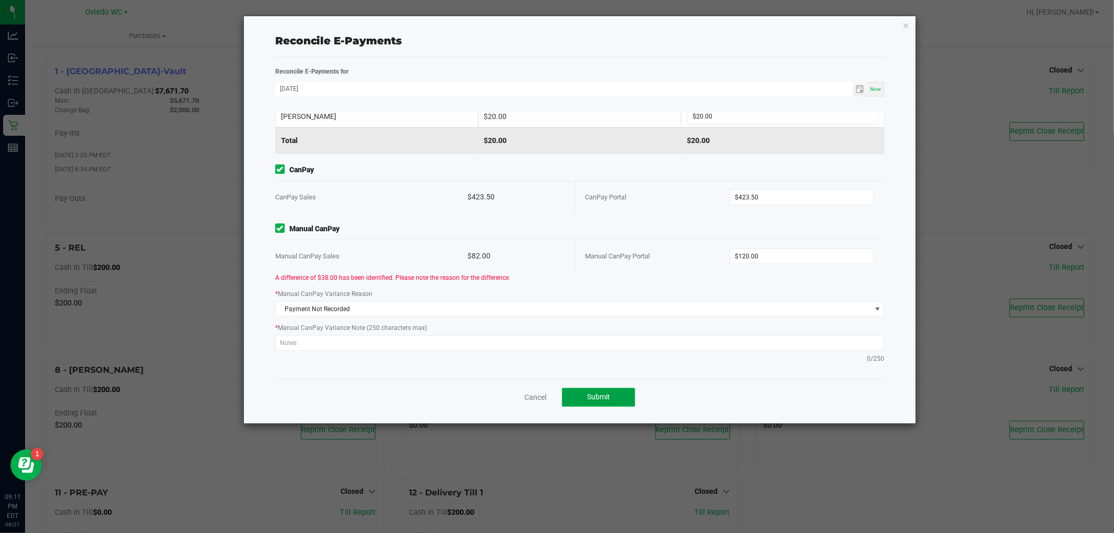
click at [587, 388] on button "Submit" at bounding box center [598, 397] width 73 height 19
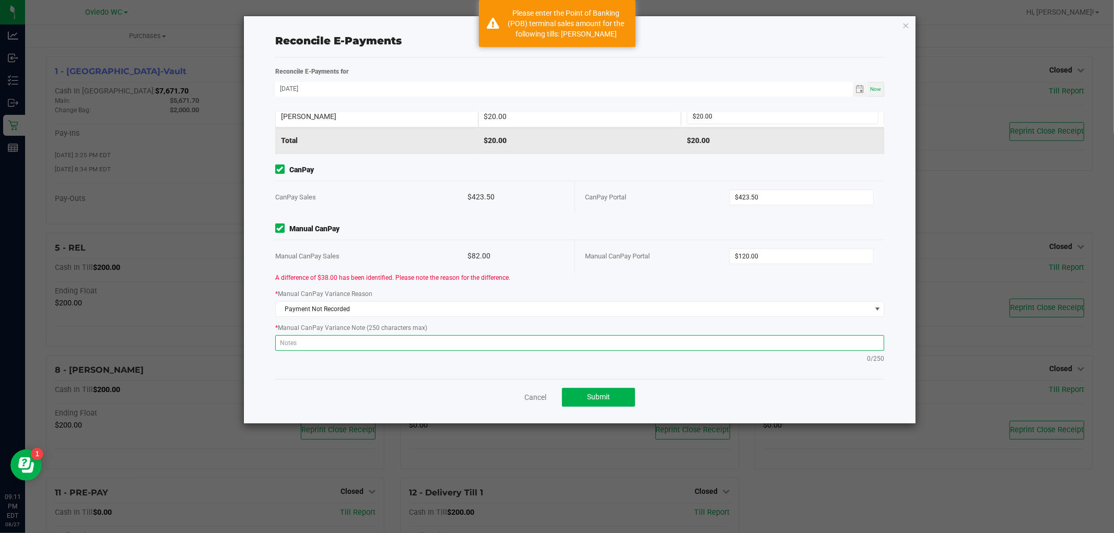
click at [337, 338] on textarea at bounding box center [580, 343] width 610 height 16
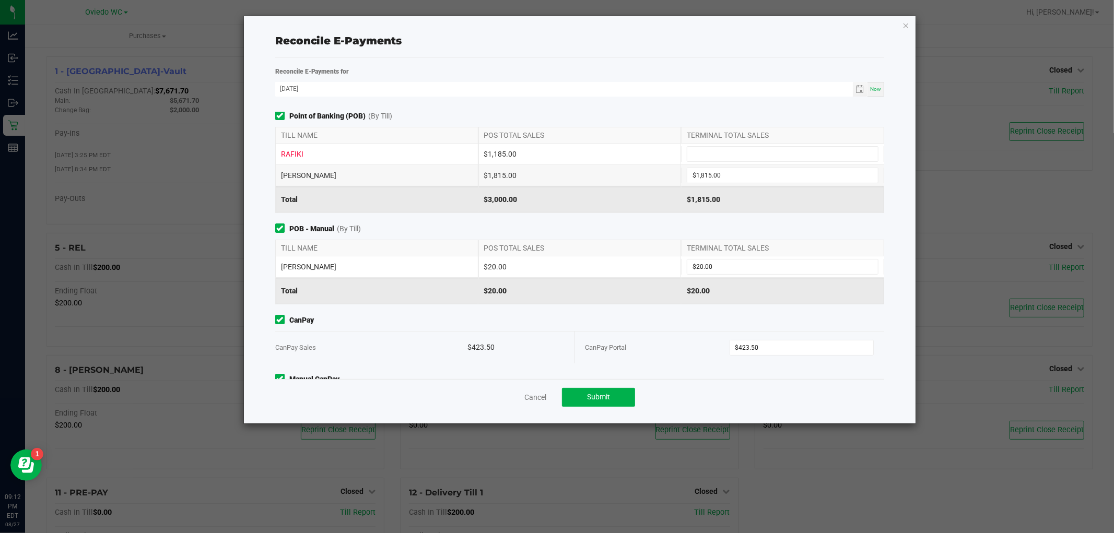
scroll to position [0, 0]
type textarea "Payment was not recorded"
click at [713, 158] on input at bounding box center [782, 155] width 191 height 15
type input "$1,185.00"
click at [742, 168] on div "[PERSON_NAME] $1,815.00 $1,815.00" at bounding box center [580, 177] width 610 height 21
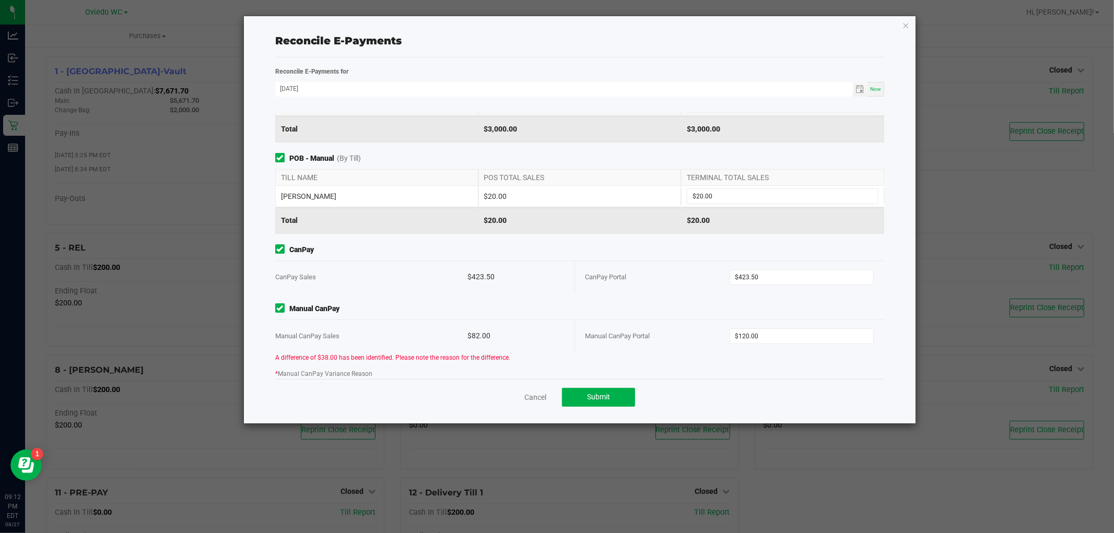
scroll to position [152, 0]
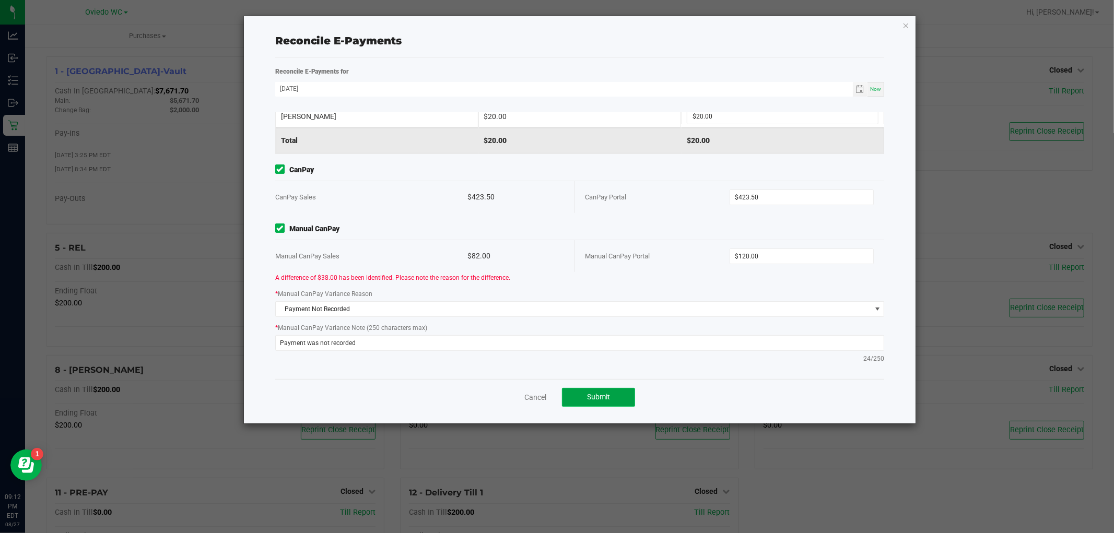
click at [599, 394] on span "Submit" at bounding box center [598, 397] width 23 height 8
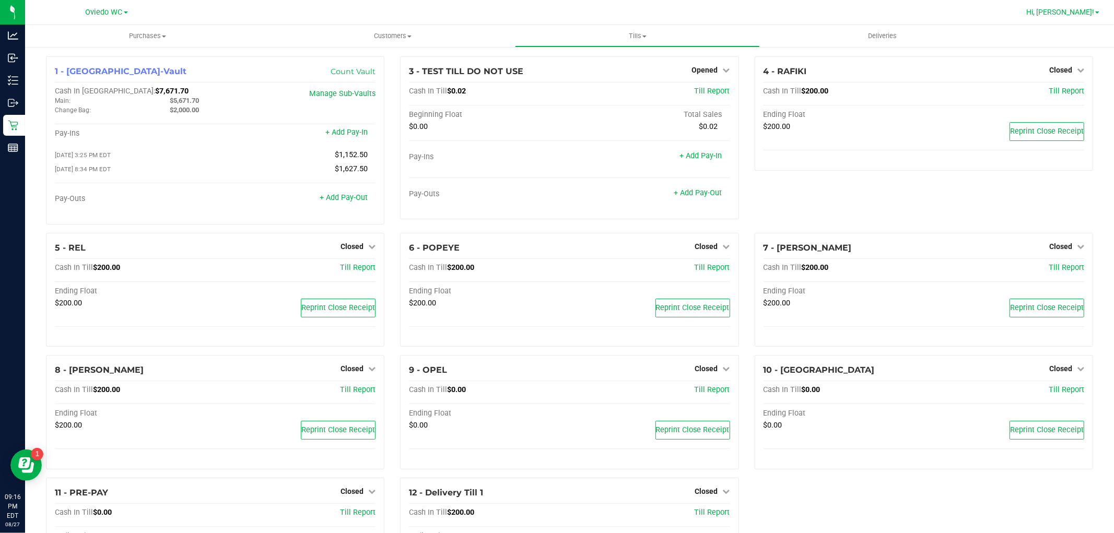
click at [1073, 14] on span "Hi, [PERSON_NAME]!" at bounding box center [1060, 12] width 68 height 8
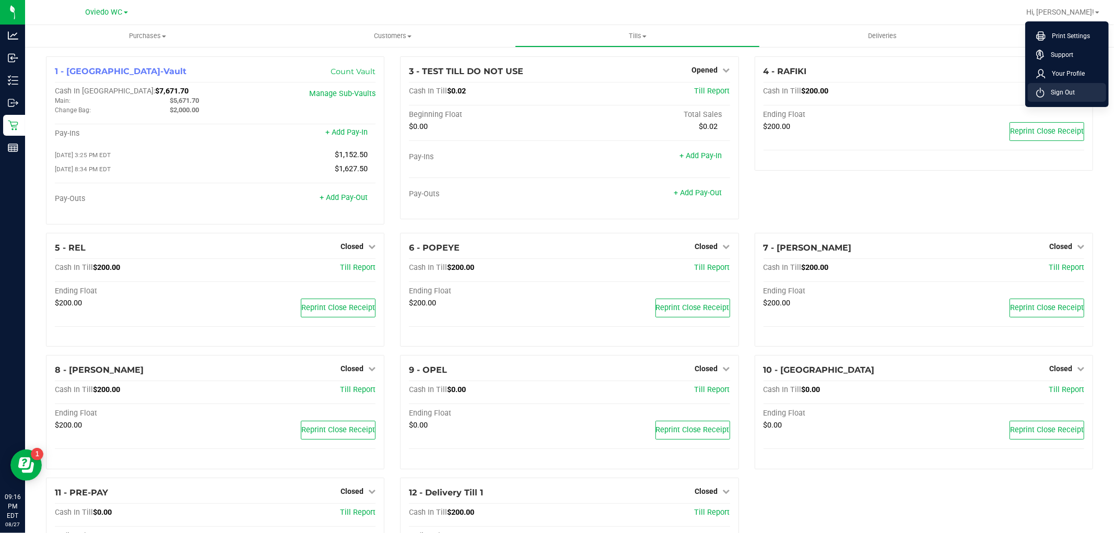
click at [1063, 92] on span "Sign Out" at bounding box center [1060, 92] width 30 height 10
